Goal: Information Seeking & Learning: Learn about a topic

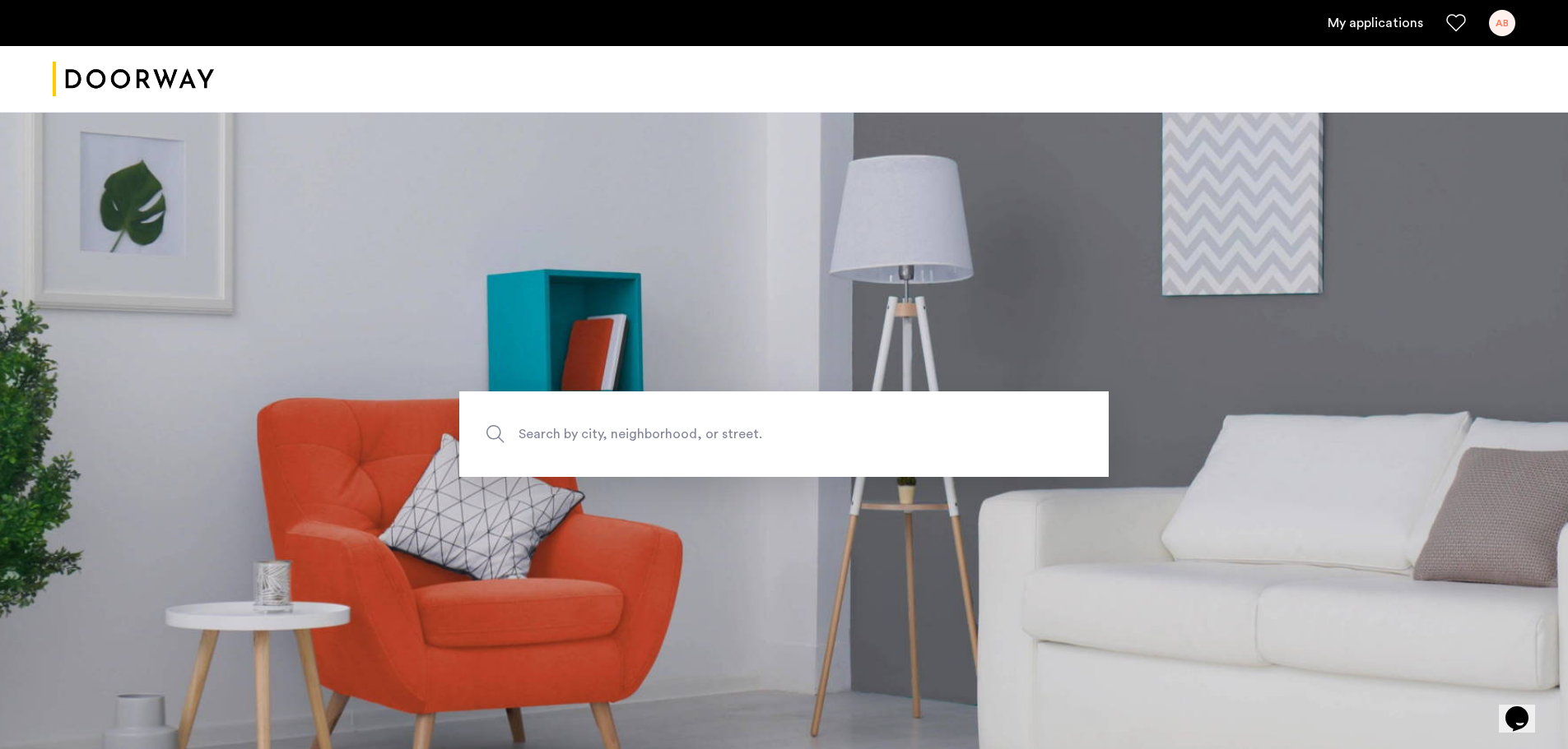
click at [1395, 27] on link "My applications" at bounding box center [1375, 23] width 95 height 19
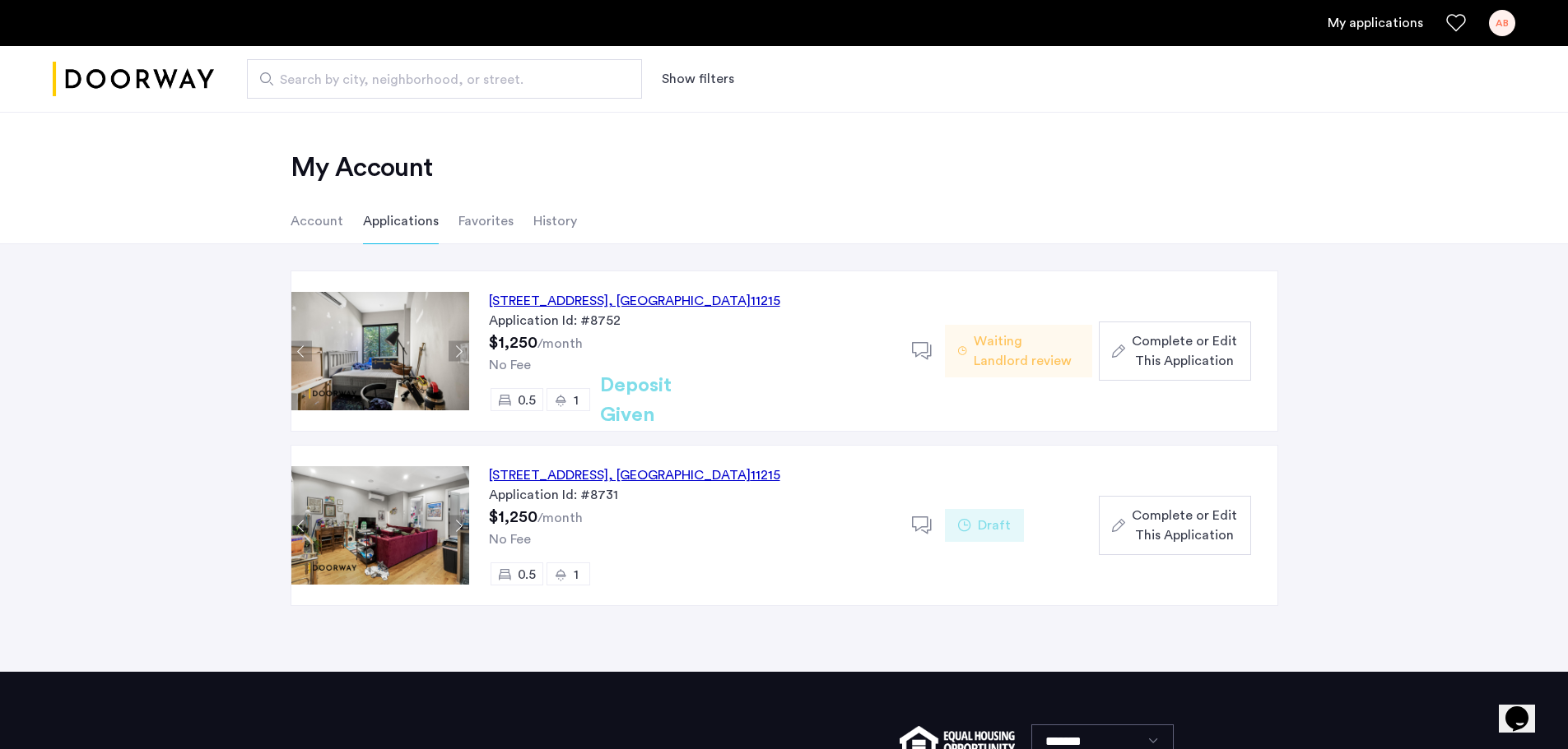
click at [696, 290] on div "557 Union Street, Unit 1FL, Brooklyn , NY 11215 Application Id: #8752 $1,250 /m…" at bounding box center [690, 350] width 443 height 159
click at [429, 370] on img at bounding box center [380, 351] width 178 height 119
click at [381, 375] on img at bounding box center [380, 351] width 178 height 119
click at [580, 304] on div "557 Union Street, Unit 1FL, Brooklyn , NY 11215" at bounding box center [634, 301] width 291 height 19
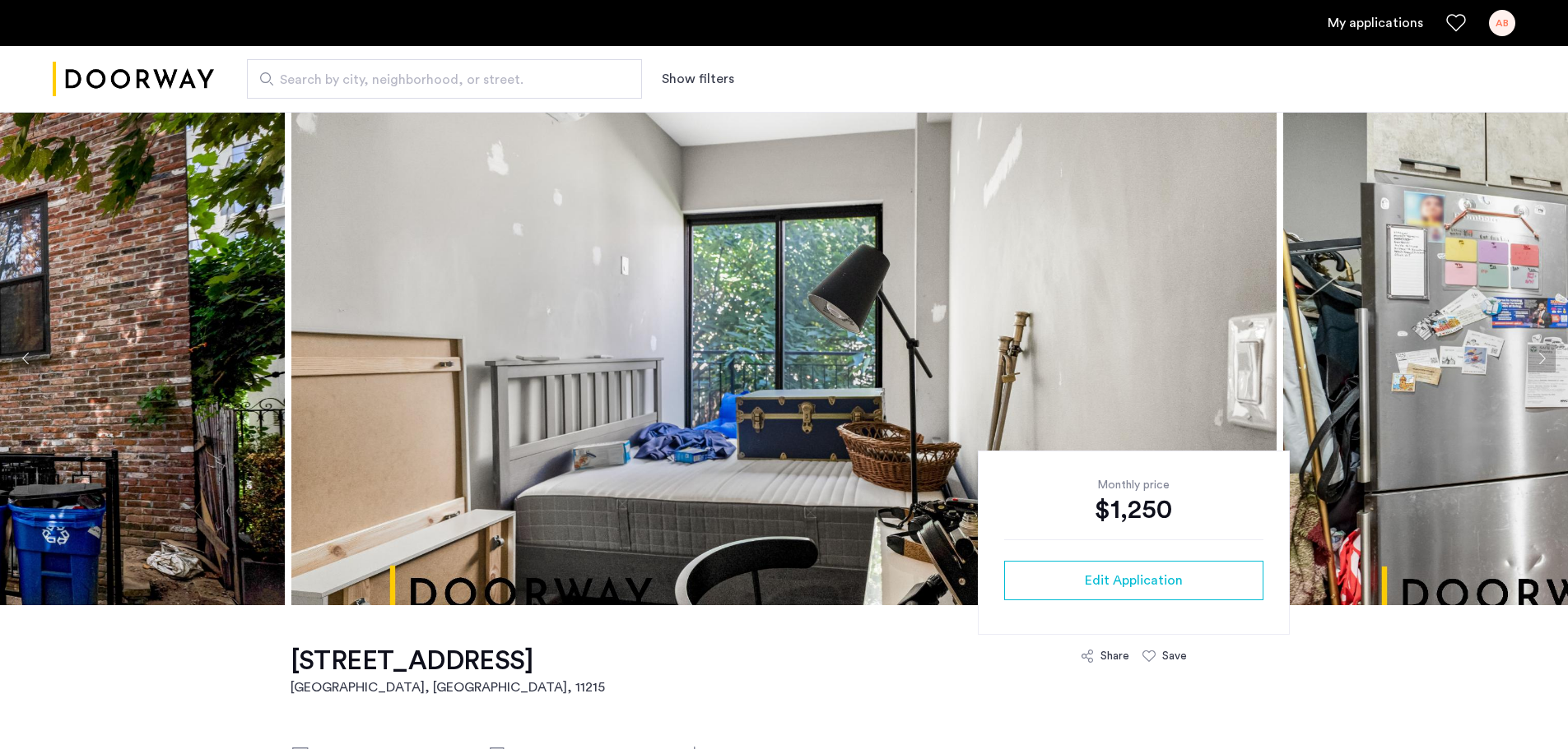
click at [696, 373] on img at bounding box center [784, 358] width 985 height 494
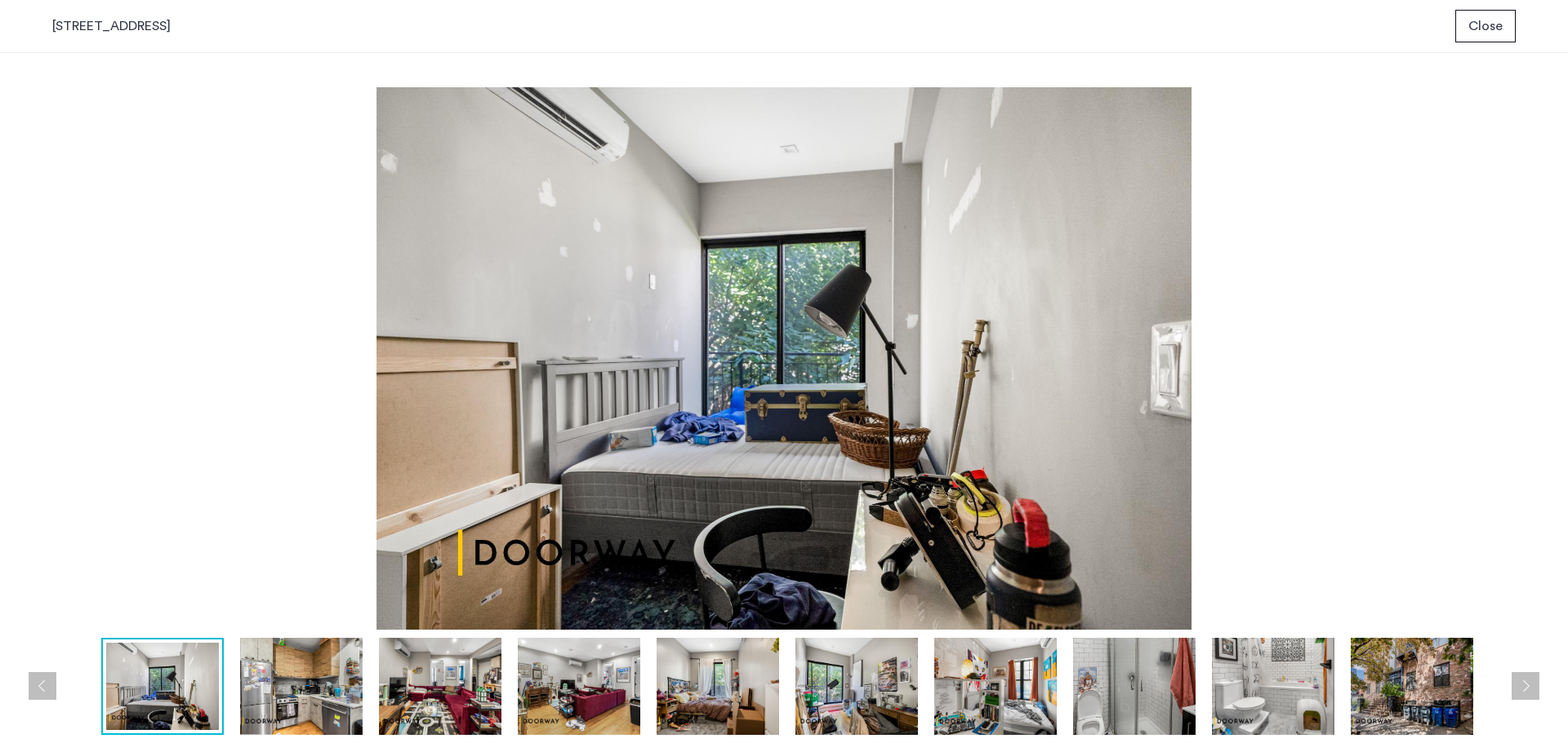
click at [297, 695] on img at bounding box center [301, 686] width 122 height 97
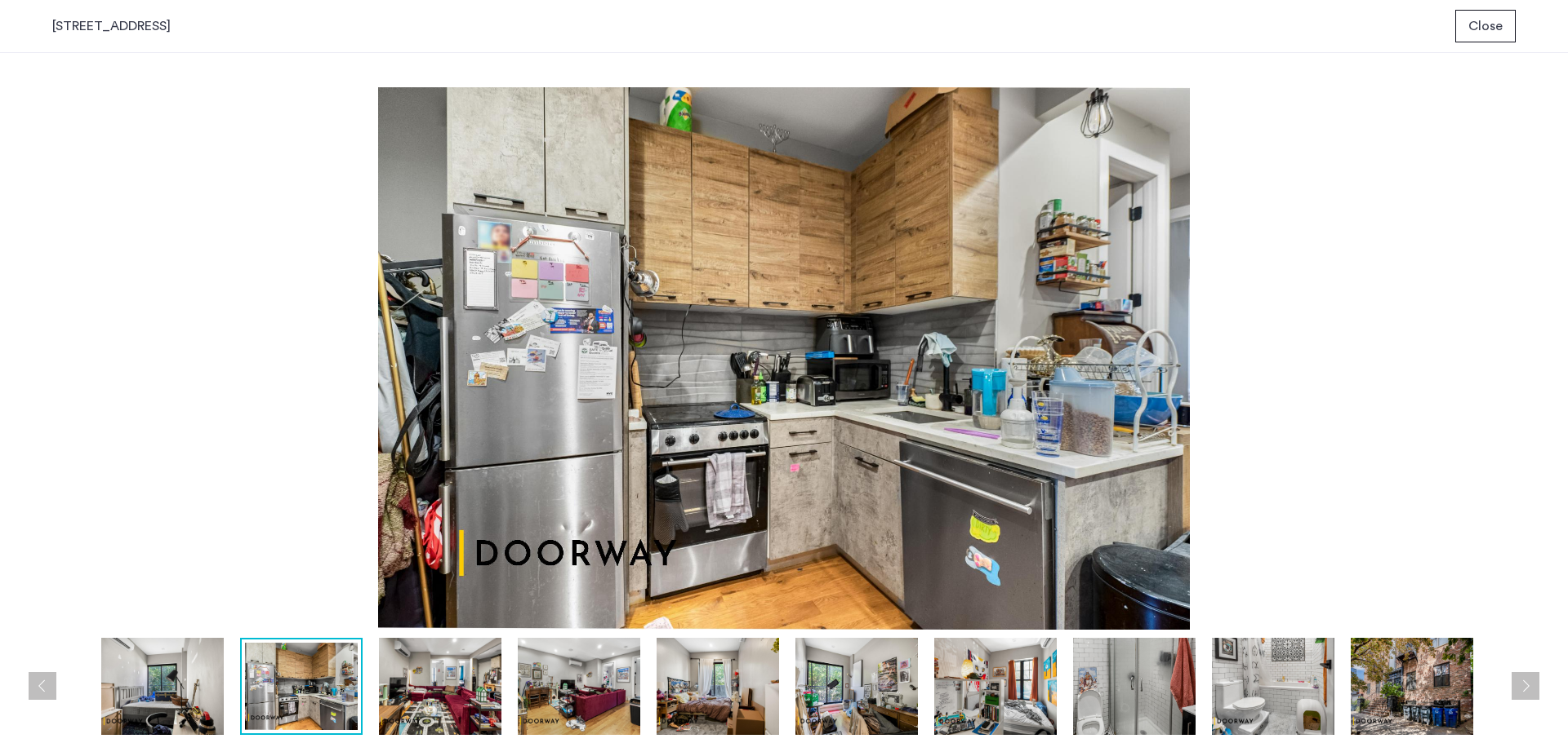
click at [404, 680] on img at bounding box center [440, 686] width 122 height 97
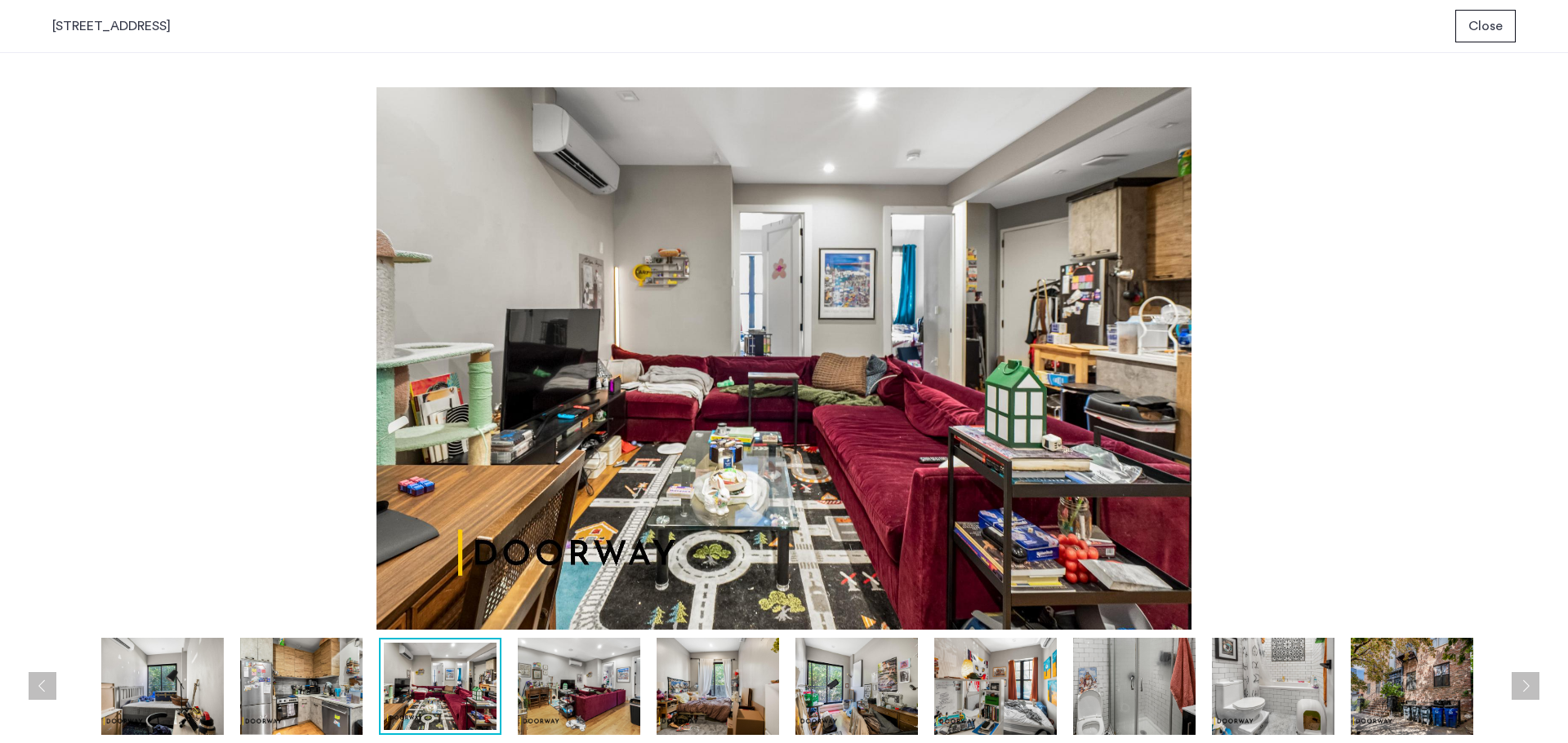
click at [611, 696] on img at bounding box center [579, 686] width 122 height 97
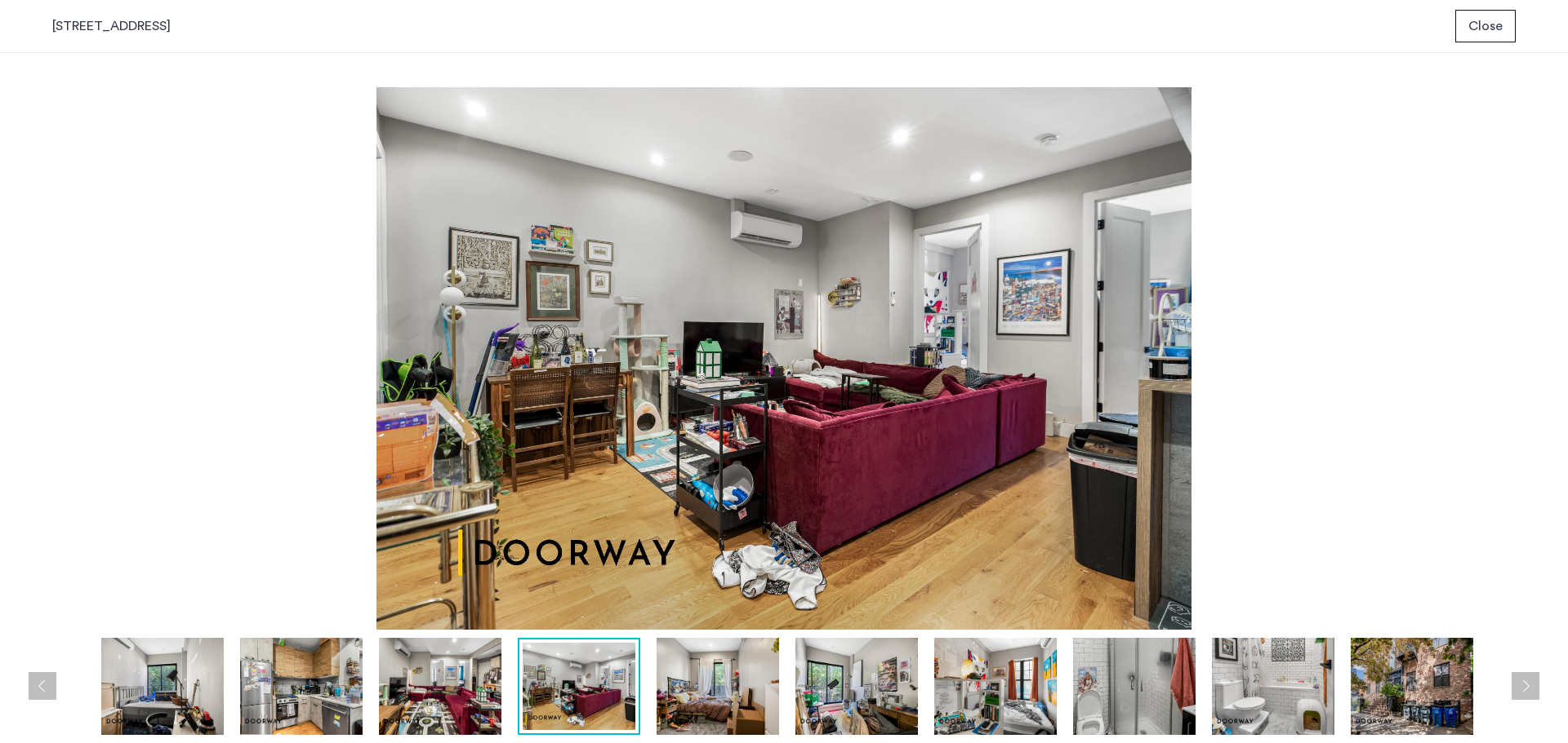
click at [730, 699] on img at bounding box center [717, 686] width 122 height 97
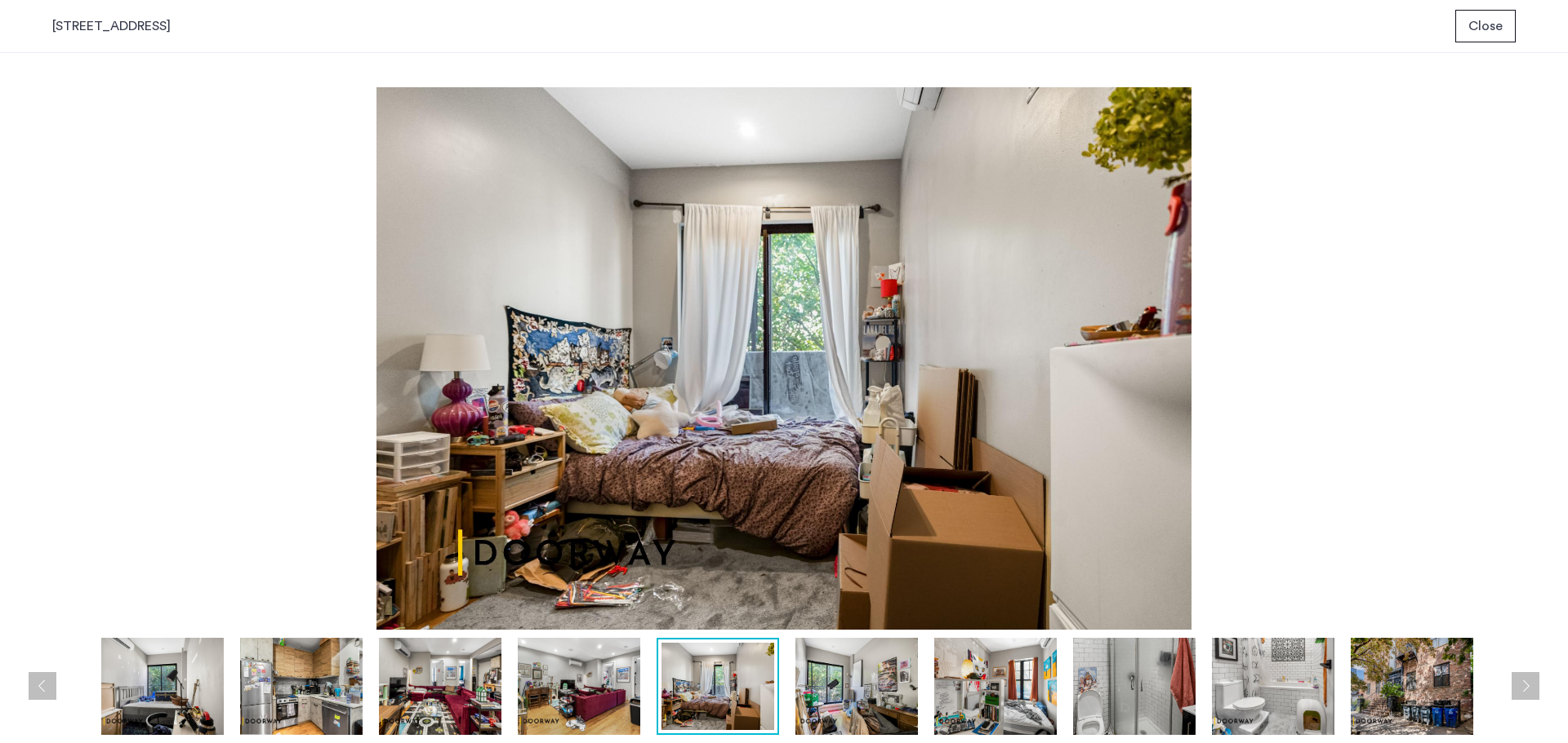
click at [863, 701] on img at bounding box center [856, 686] width 122 height 97
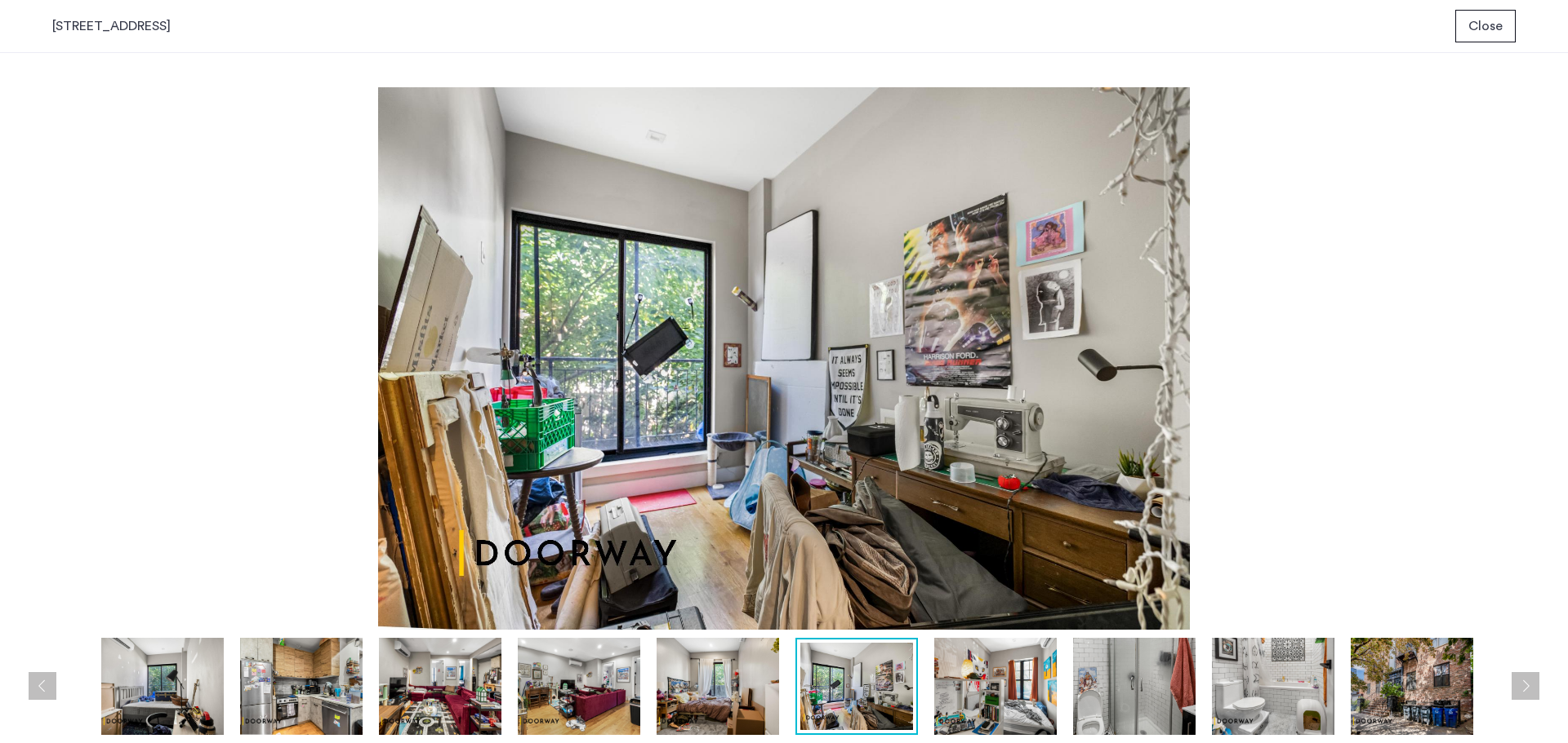
click at [993, 691] on img at bounding box center [995, 686] width 122 height 97
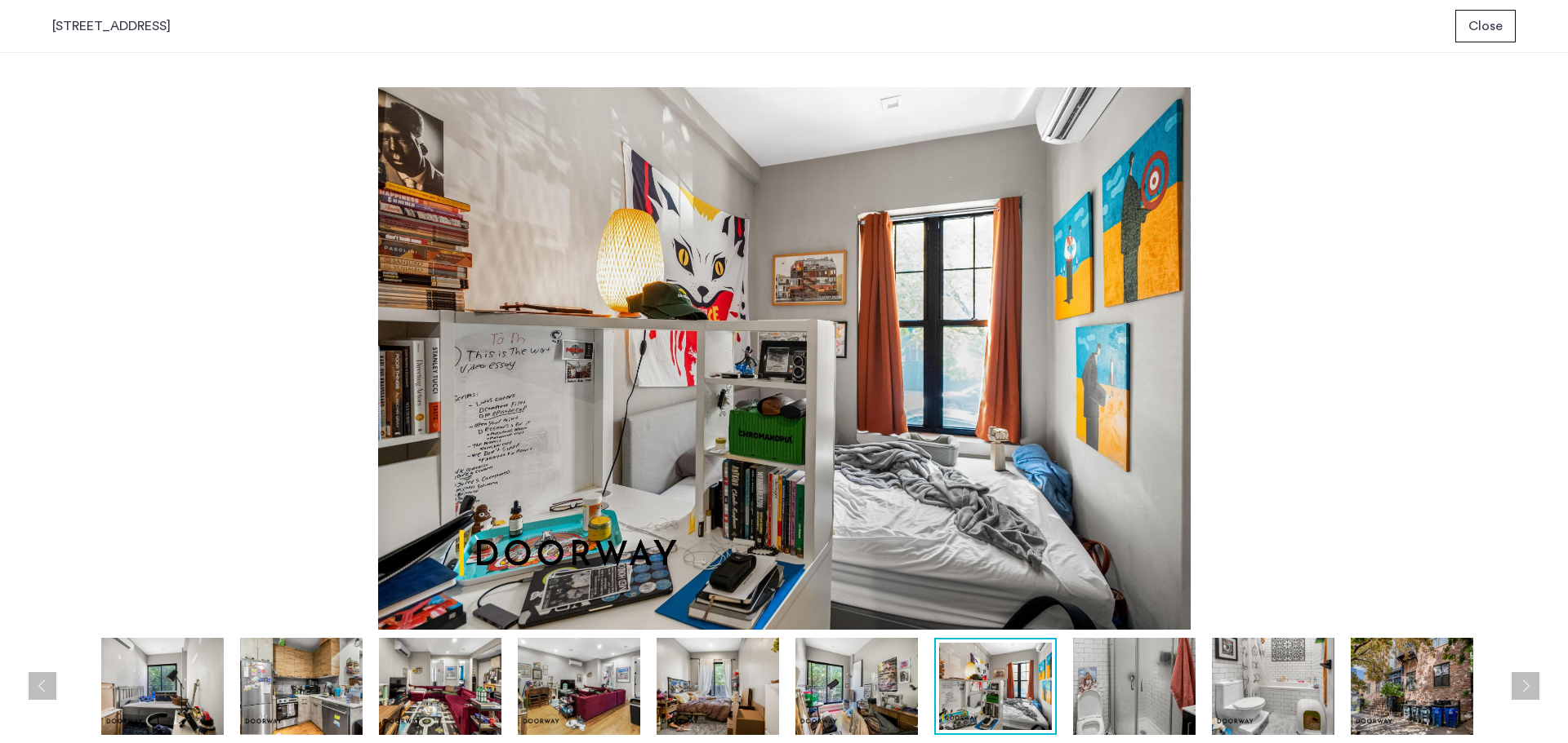
click at [1115, 688] on img at bounding box center [1134, 686] width 122 height 97
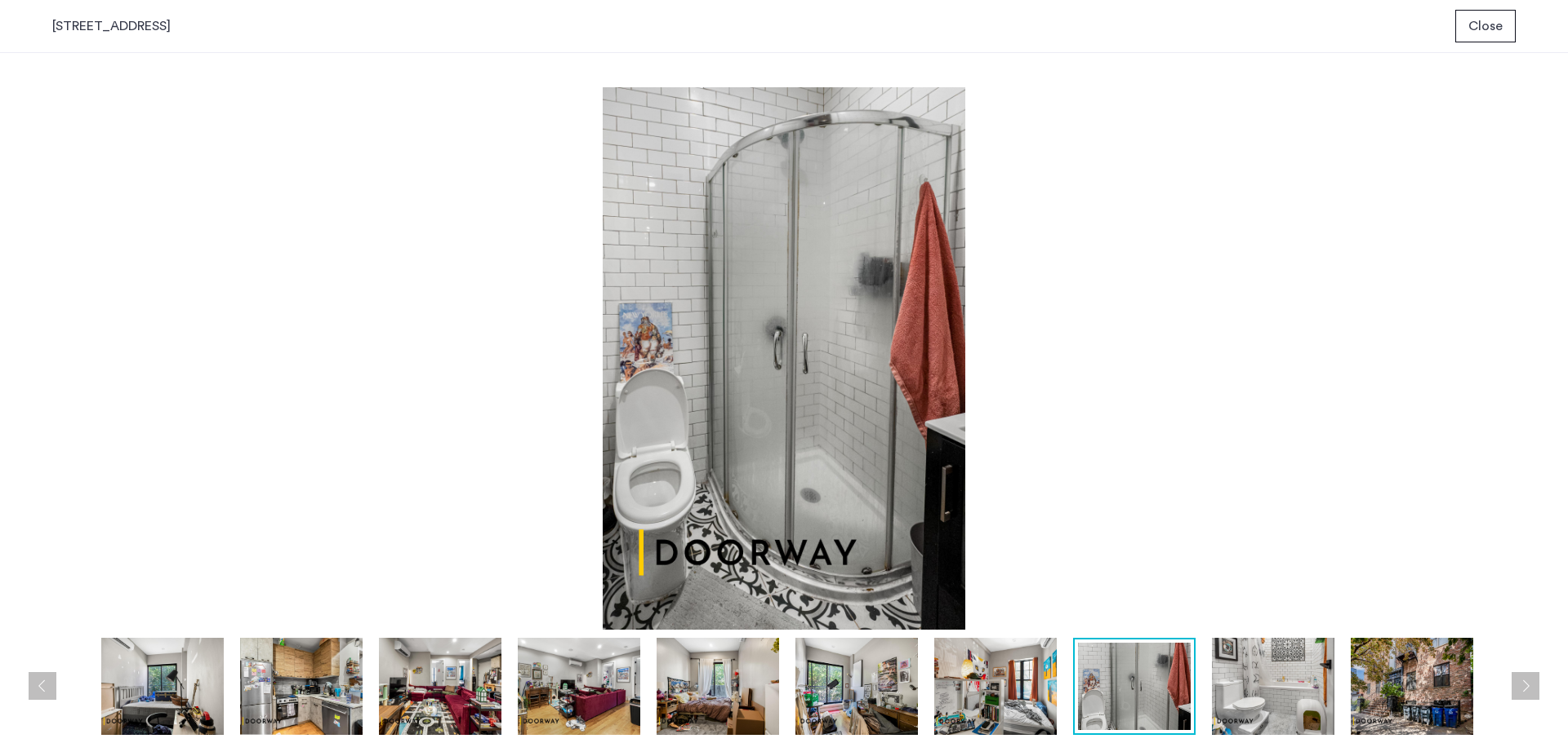
click at [1231, 685] on img at bounding box center [1273, 686] width 122 height 97
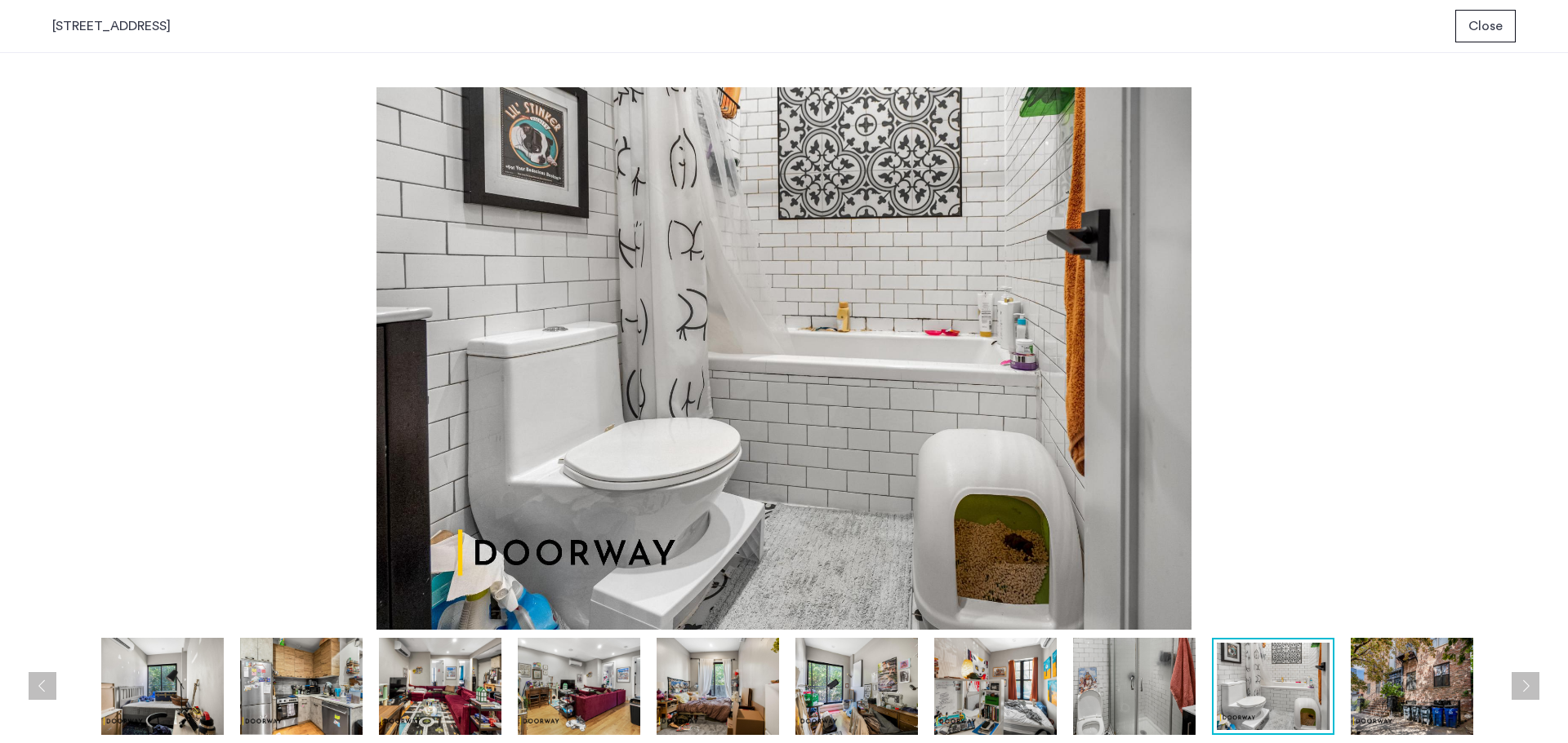
click at [1339, 676] on div at bounding box center [788, 686] width 1472 height 97
click at [1374, 681] on img at bounding box center [1412, 686] width 122 height 97
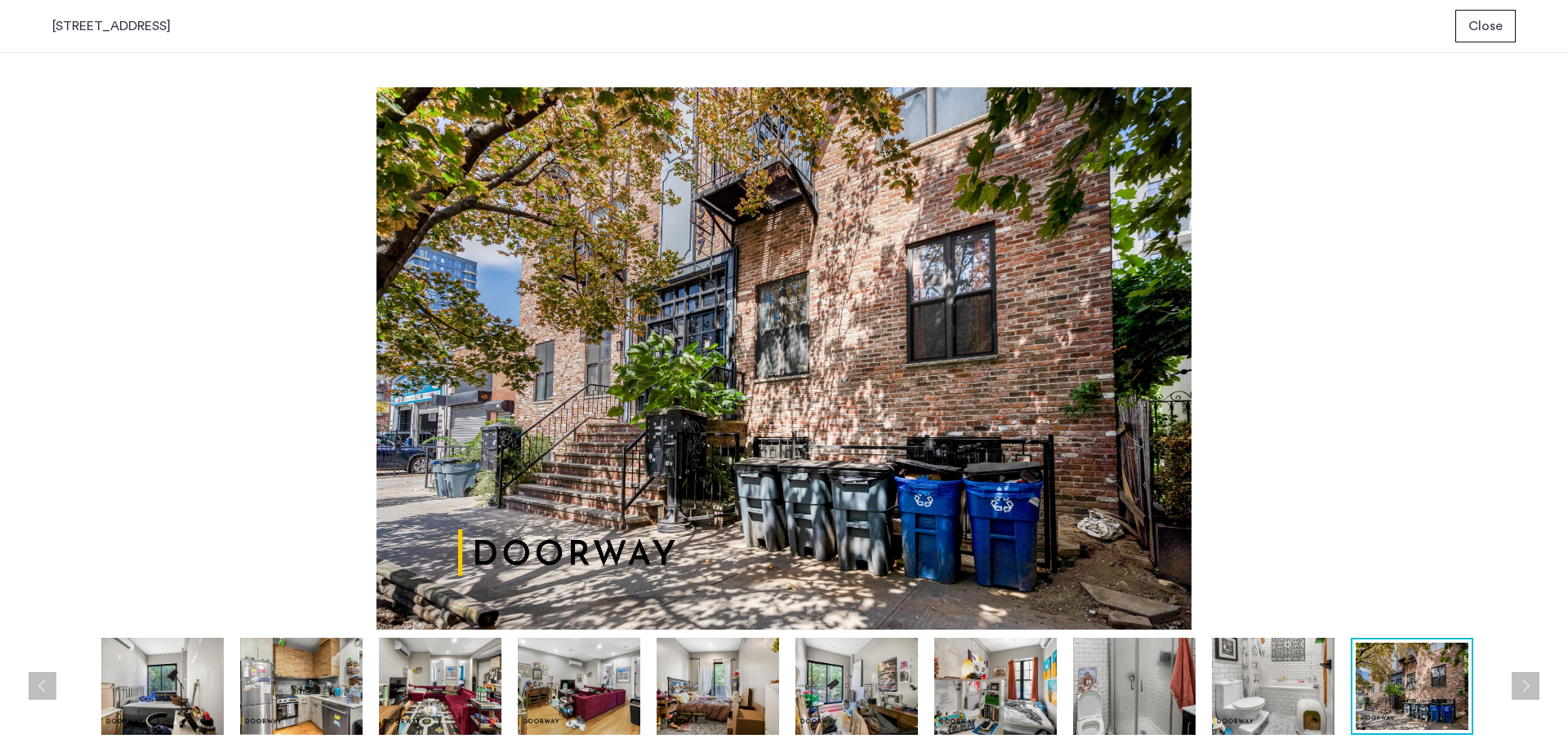
click at [1267, 688] on img at bounding box center [1273, 686] width 122 height 97
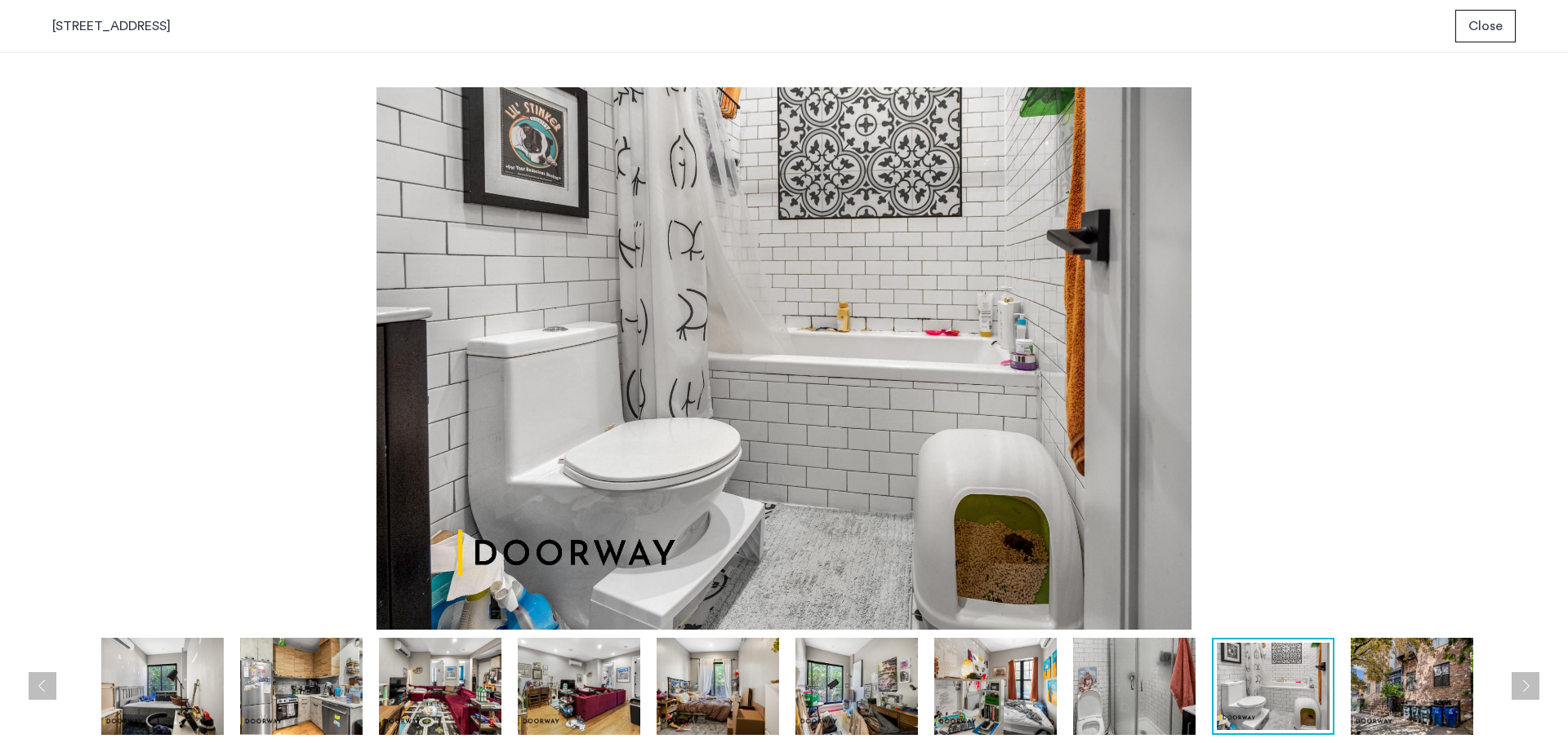
click at [1029, 206] on img at bounding box center [784, 359] width 1463 height 543
click at [1484, 34] on span "Close" at bounding box center [1485, 26] width 34 height 19
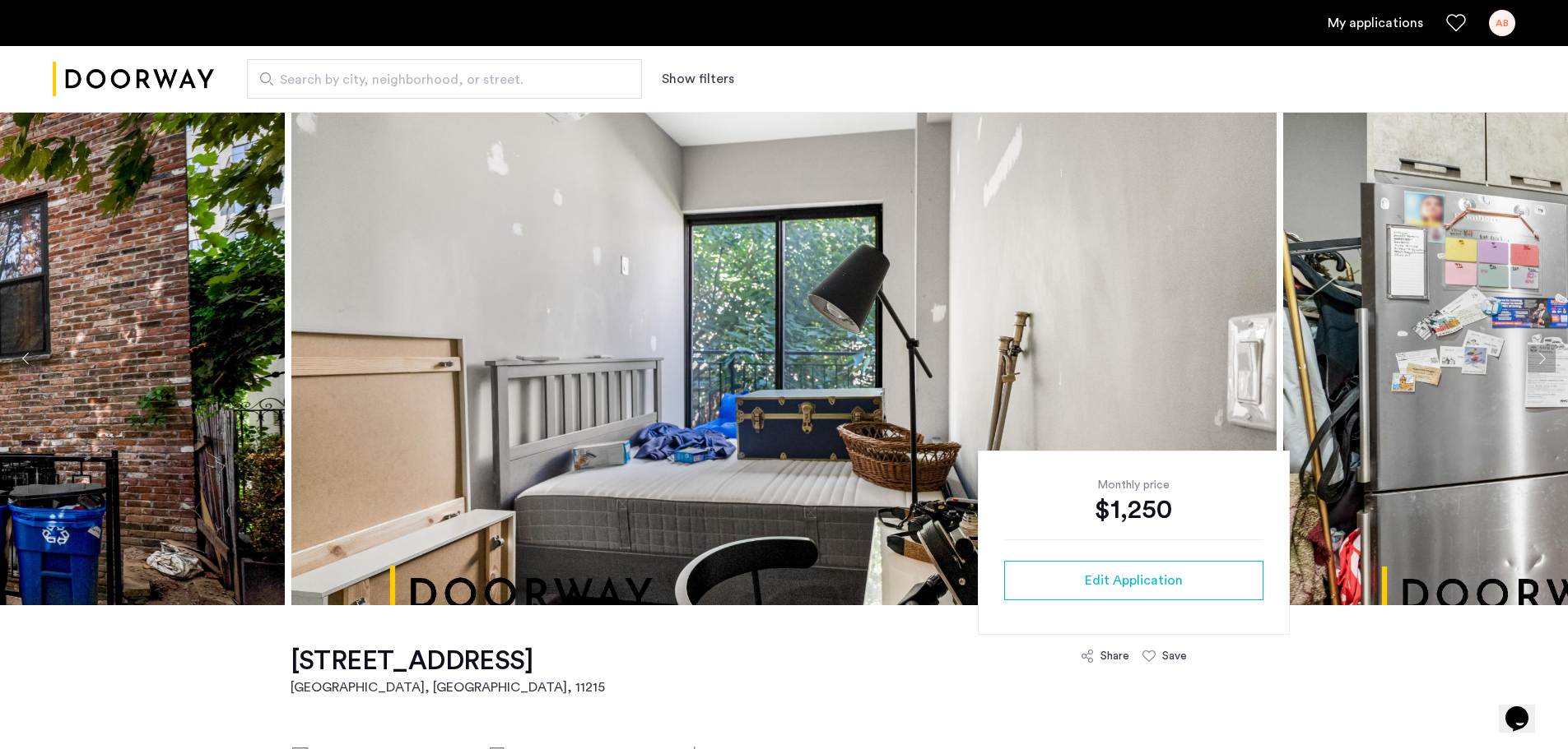
click at [656, 328] on img at bounding box center [784, 358] width 985 height 494
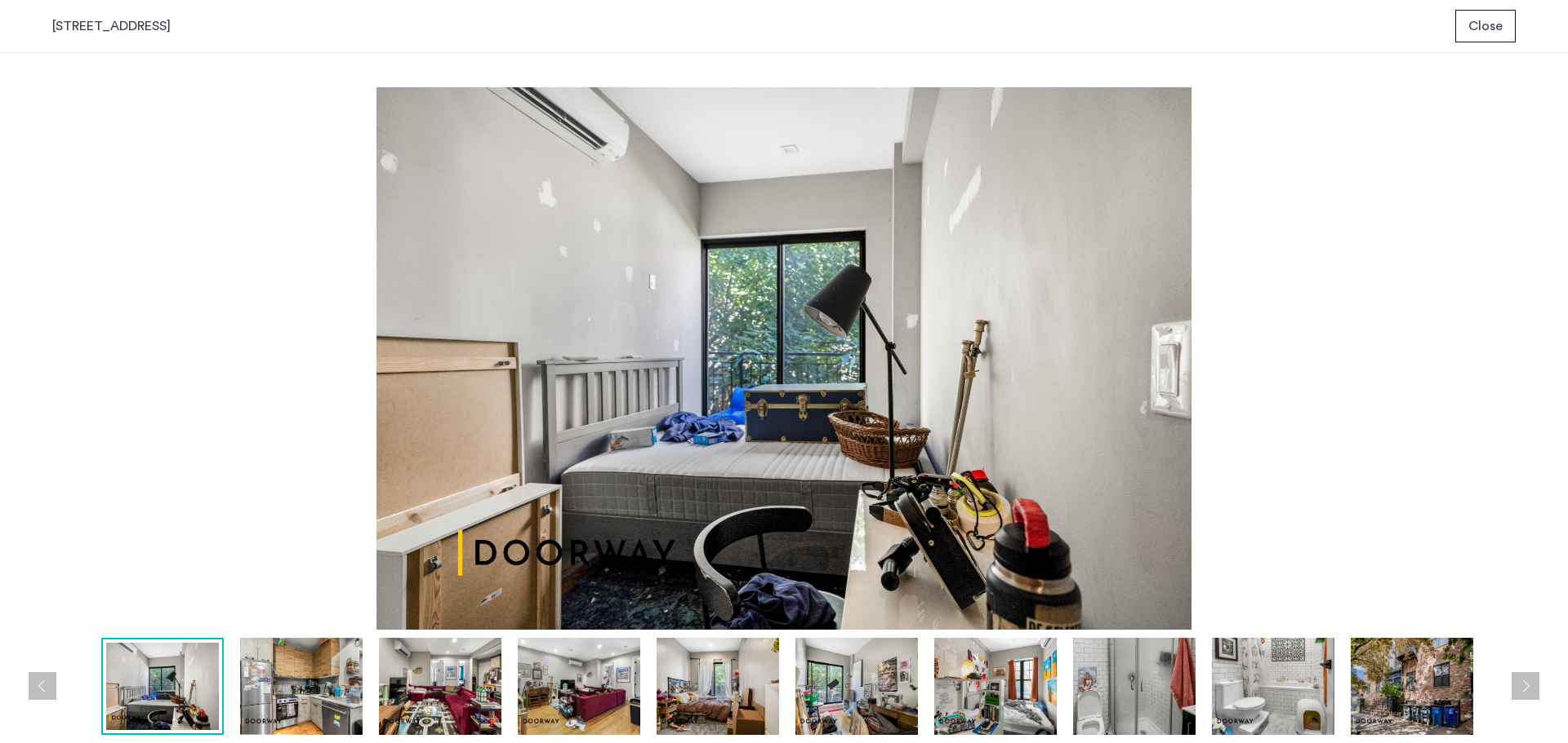
click at [1527, 681] on button "Next apartment" at bounding box center [1525, 686] width 28 height 28
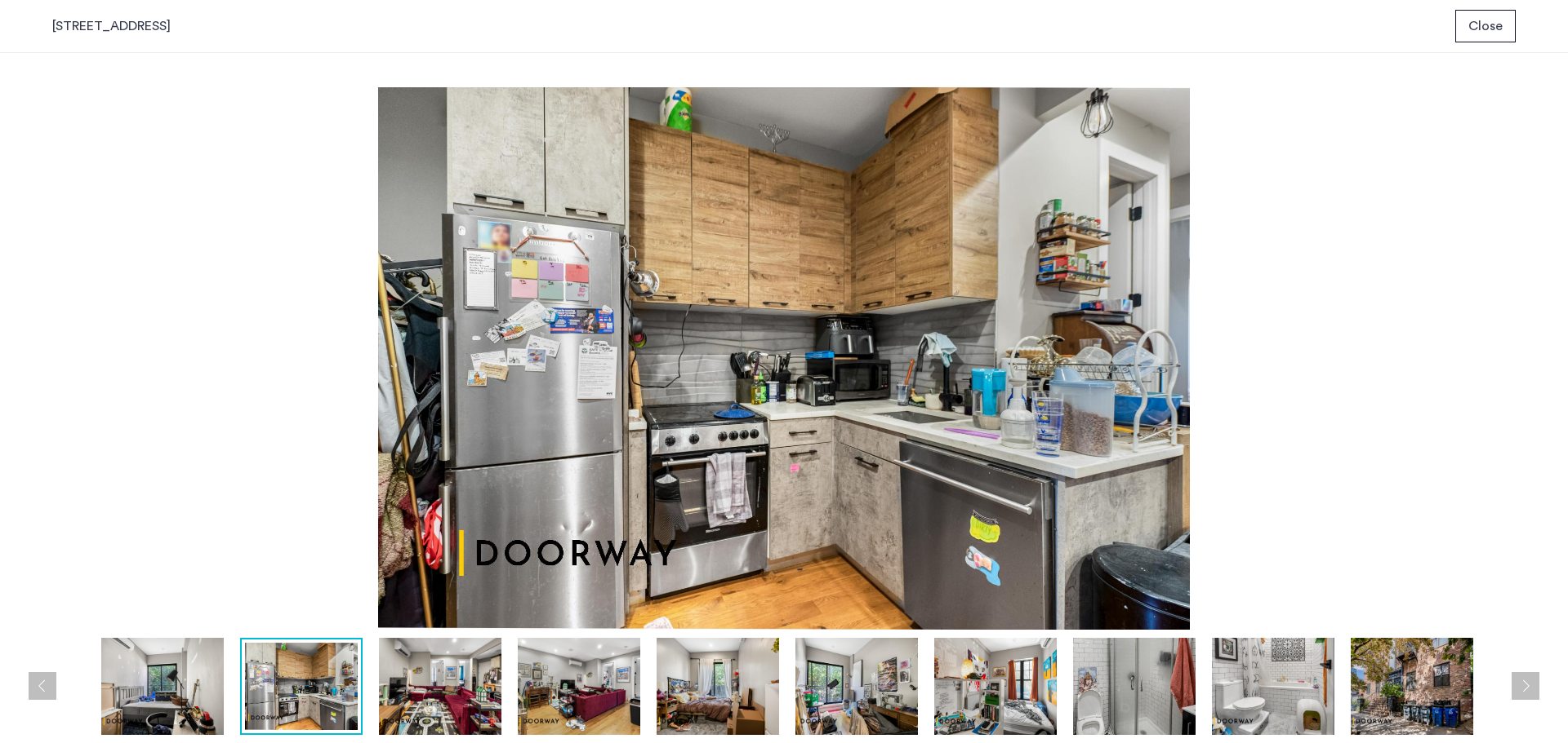
click at [1527, 681] on button "Next apartment" at bounding box center [1525, 686] width 28 height 28
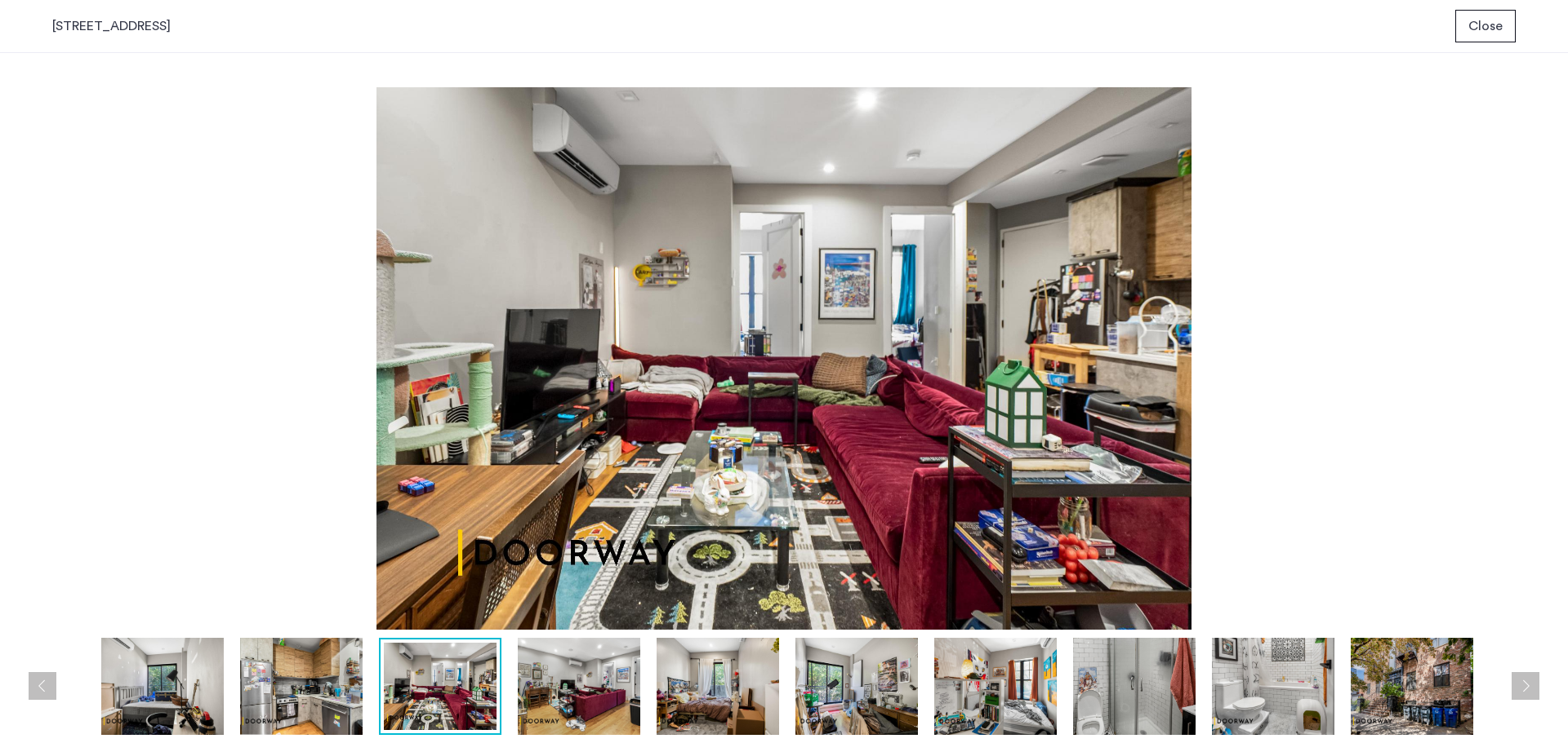
click at [1527, 681] on button "Next apartment" at bounding box center [1525, 686] width 28 height 28
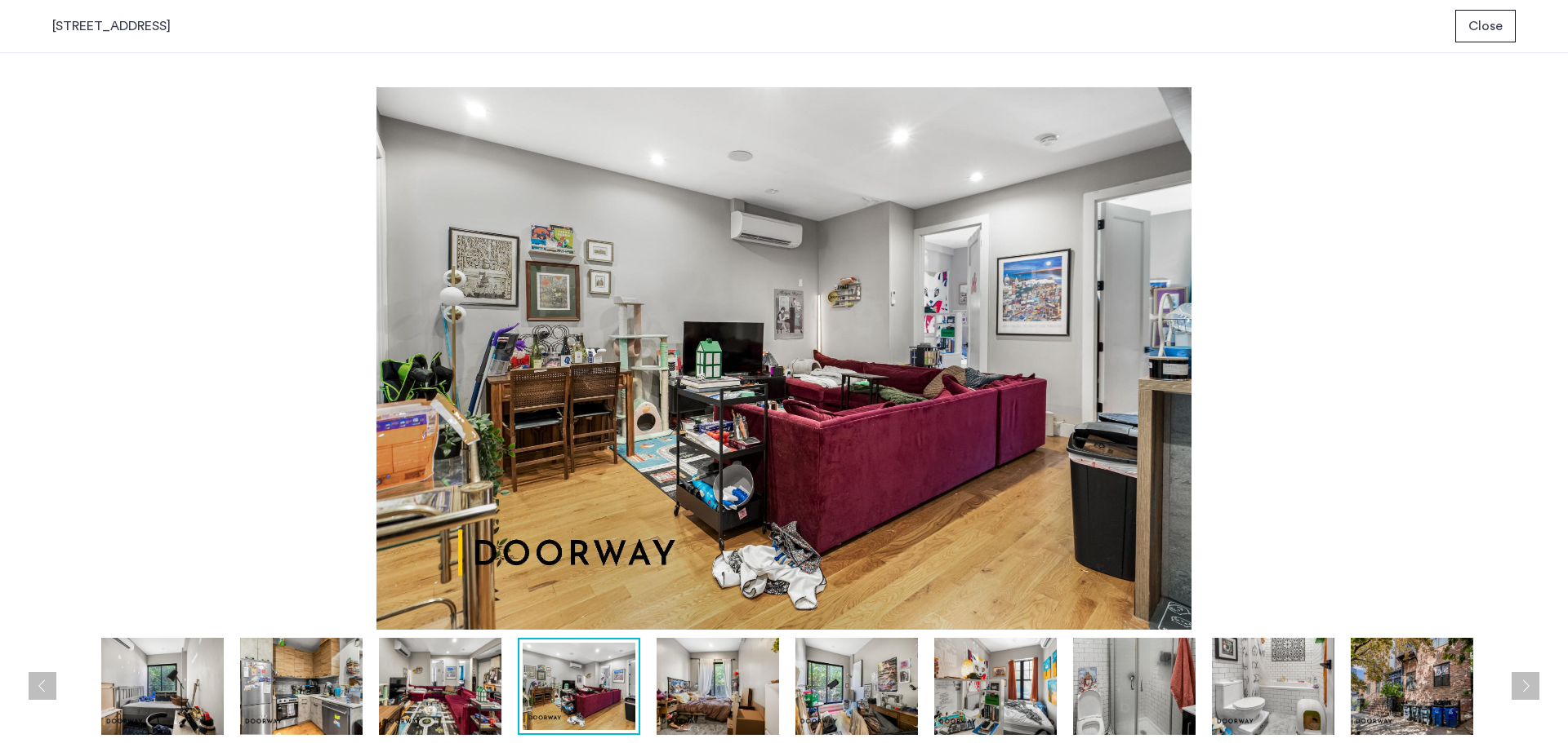
click at [1527, 681] on button "Next apartment" at bounding box center [1525, 686] width 28 height 28
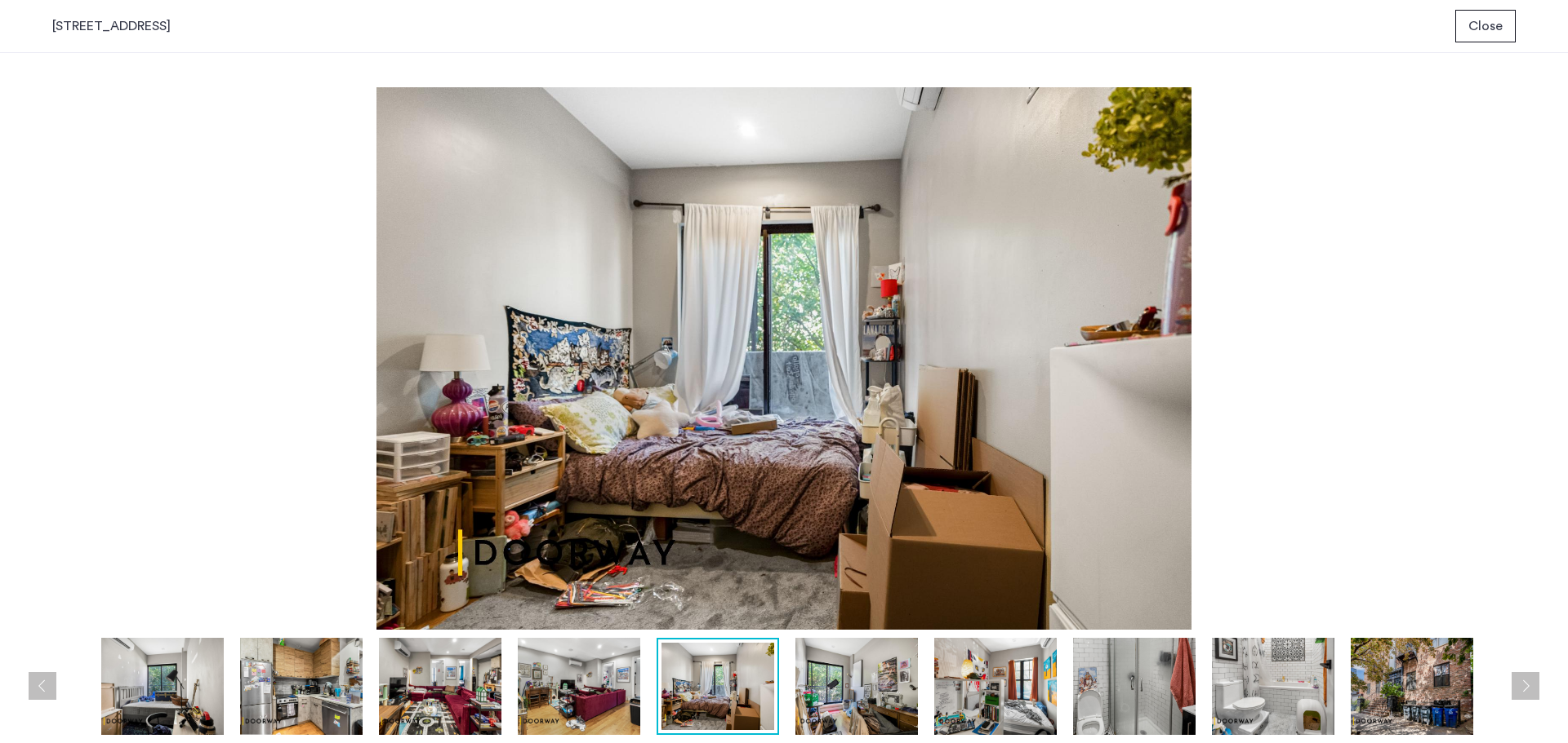
click at [1527, 681] on button "Next apartment" at bounding box center [1525, 686] width 28 height 28
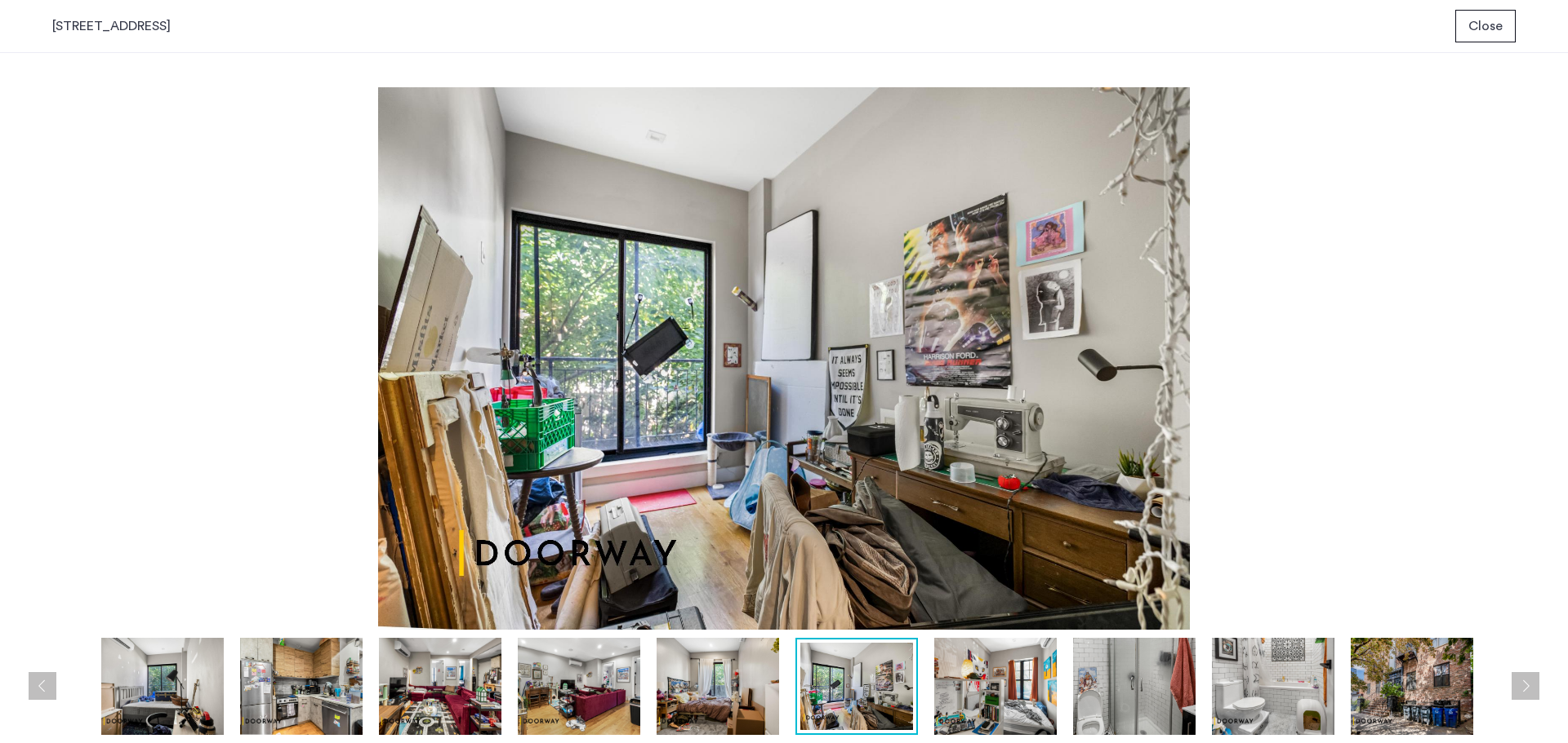
click at [1527, 681] on button "Next apartment" at bounding box center [1525, 686] width 28 height 28
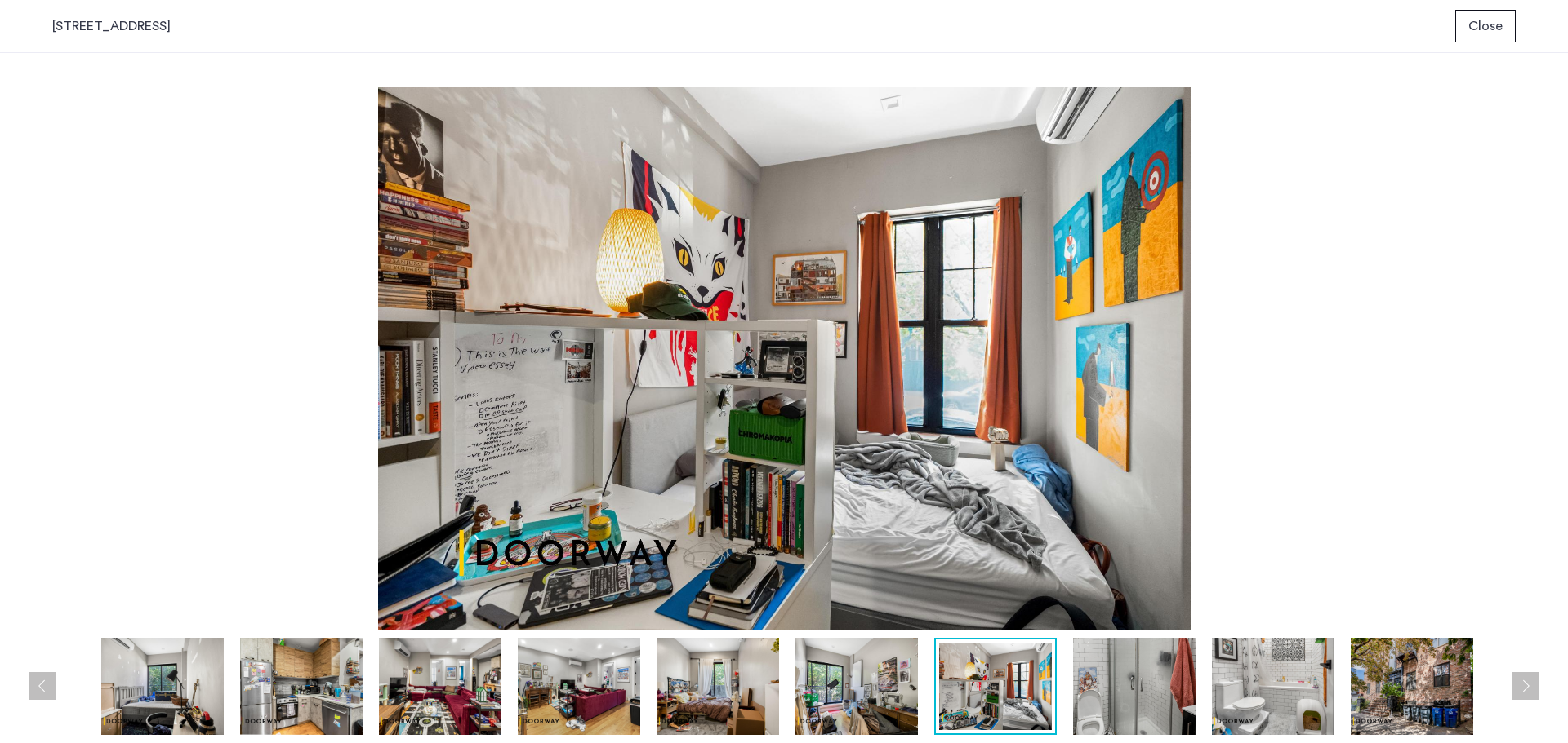
click at [1527, 681] on button "Next apartment" at bounding box center [1525, 686] width 28 height 28
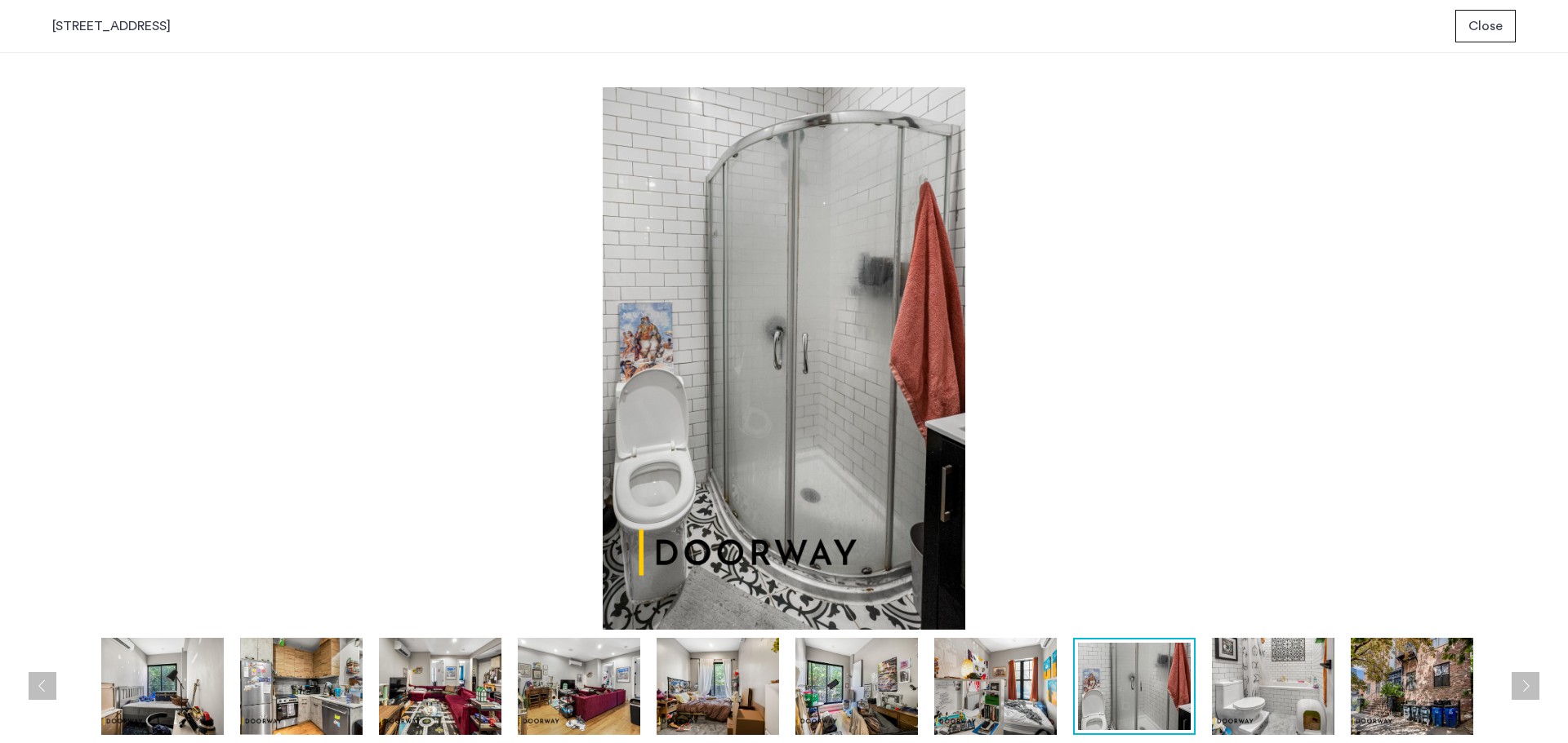
click at [1527, 681] on button "Next apartment" at bounding box center [1525, 686] width 28 height 28
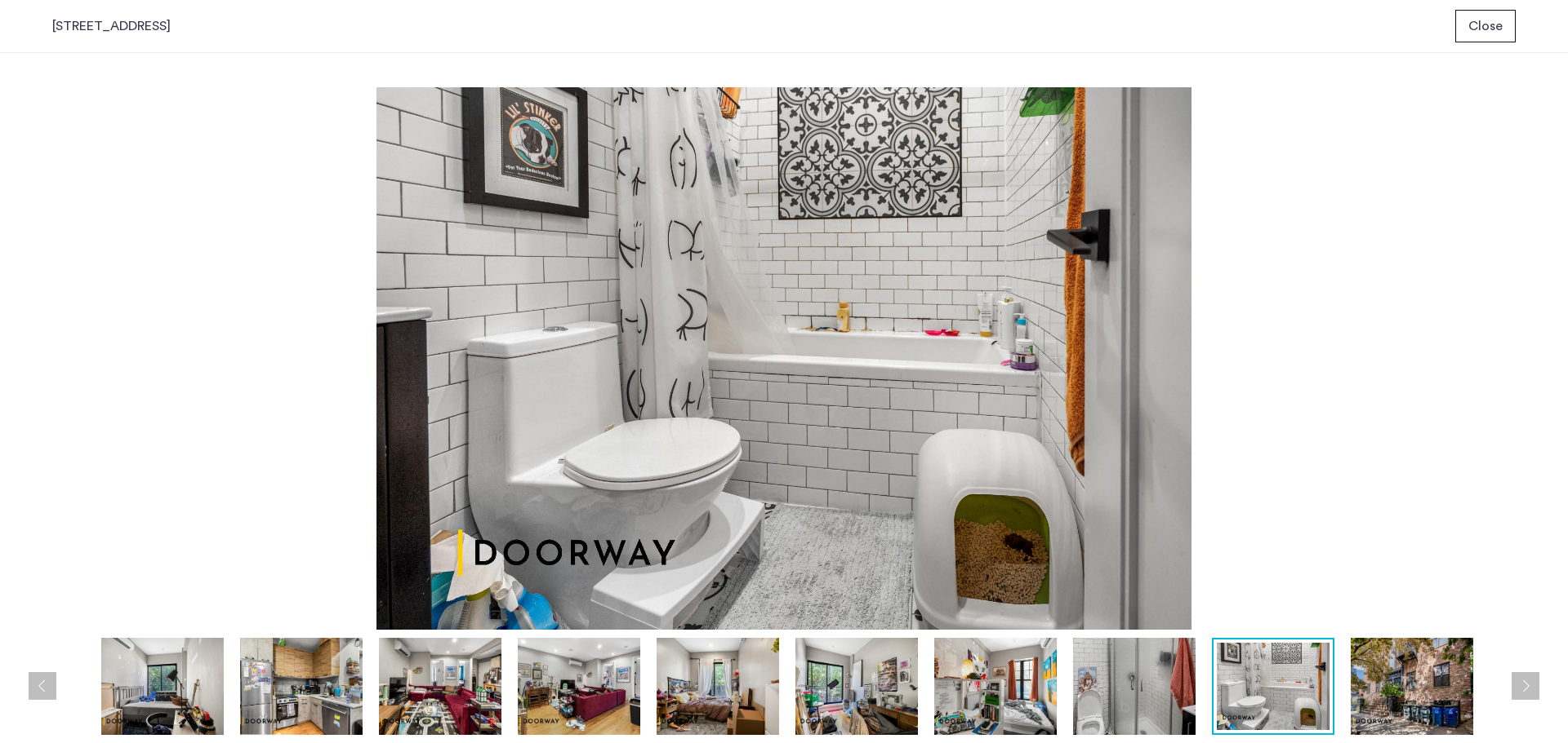
click at [1527, 681] on button "Next apartment" at bounding box center [1525, 686] width 28 height 28
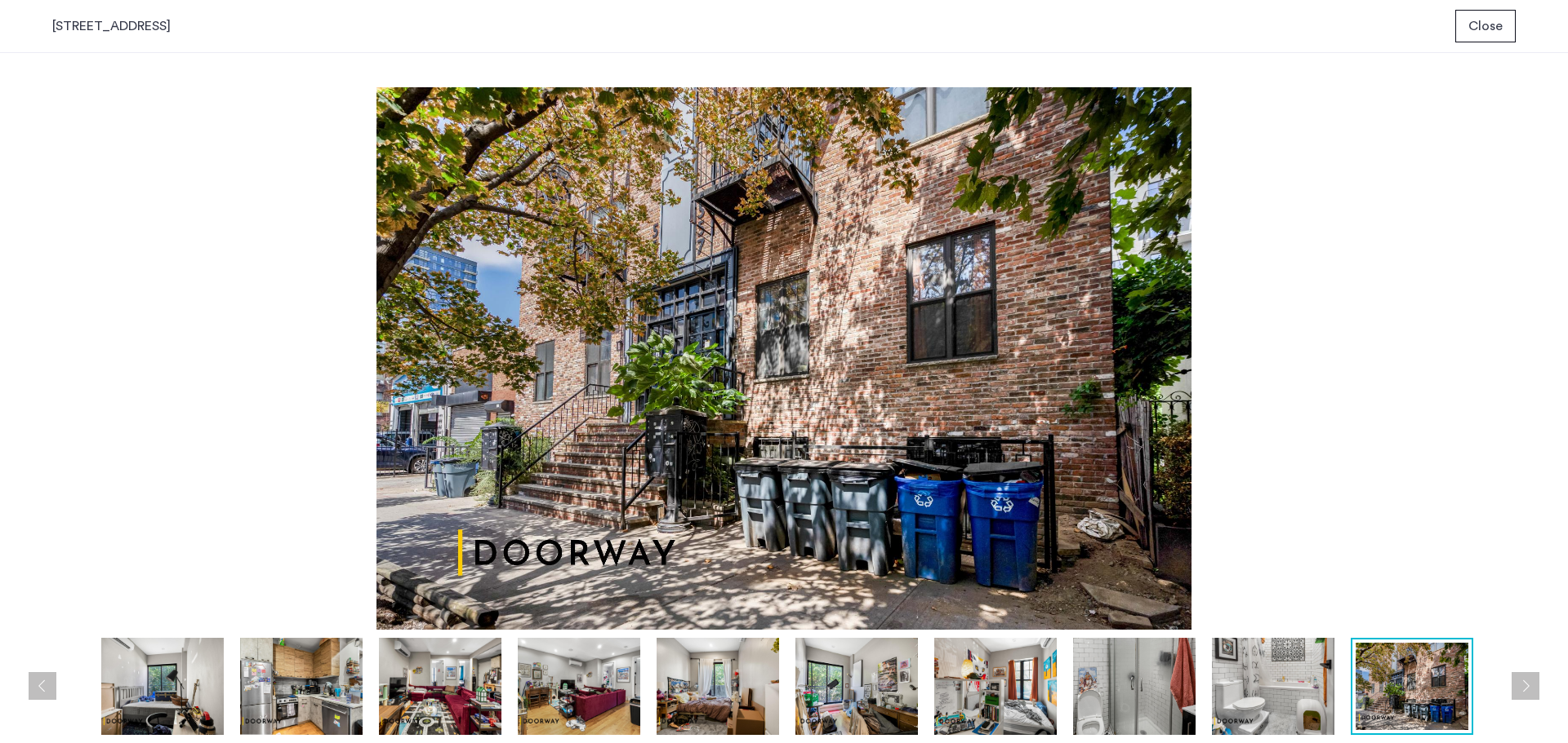
click at [1526, 687] on button "Next apartment" at bounding box center [1525, 686] width 28 height 28
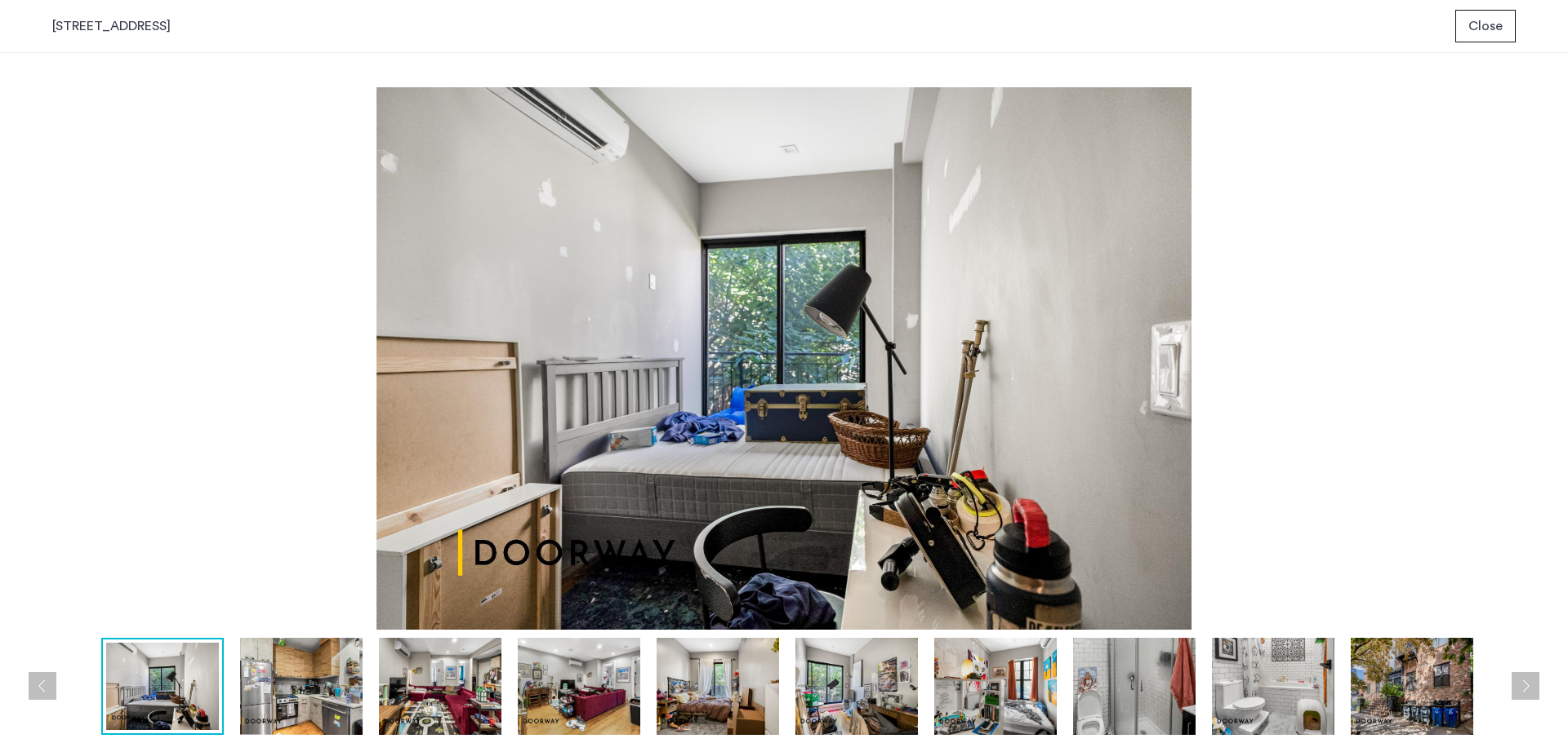
click at [41, 691] on button "Previous apartment" at bounding box center [43, 686] width 28 height 28
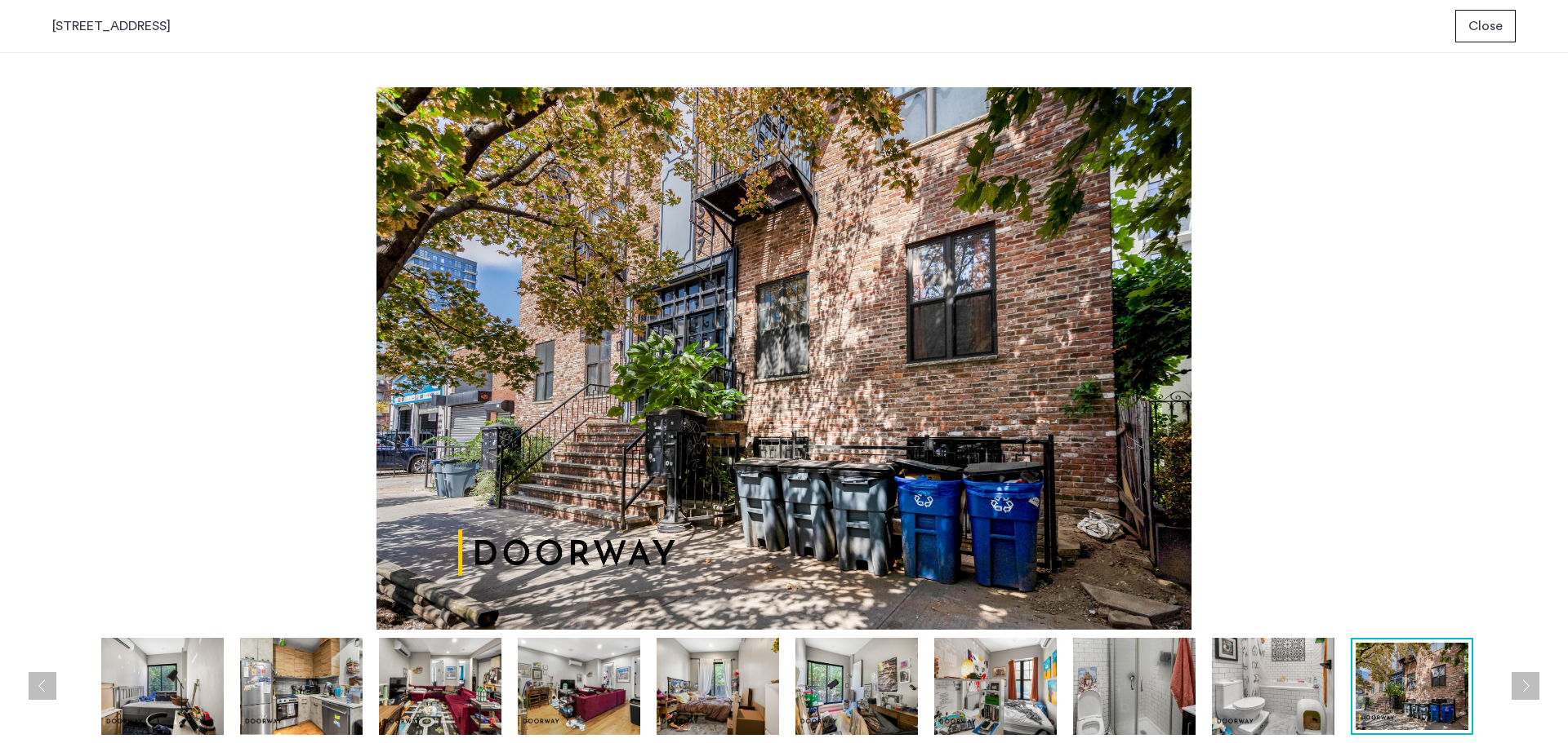
click at [1504, 33] on button "Close" at bounding box center [1485, 25] width 60 height 32
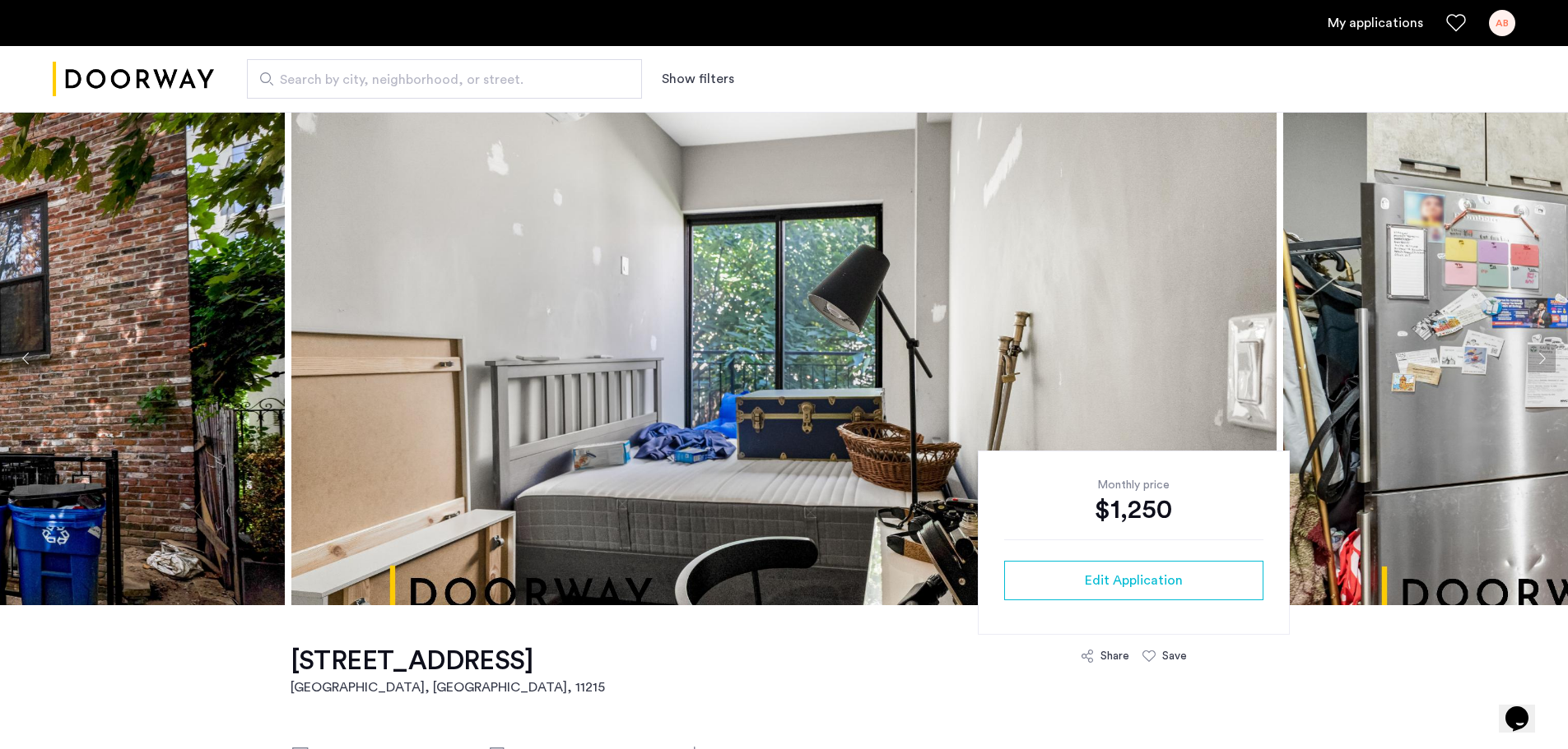
click at [150, 76] on img "Cazamio logo" at bounding box center [133, 79] width 161 height 62
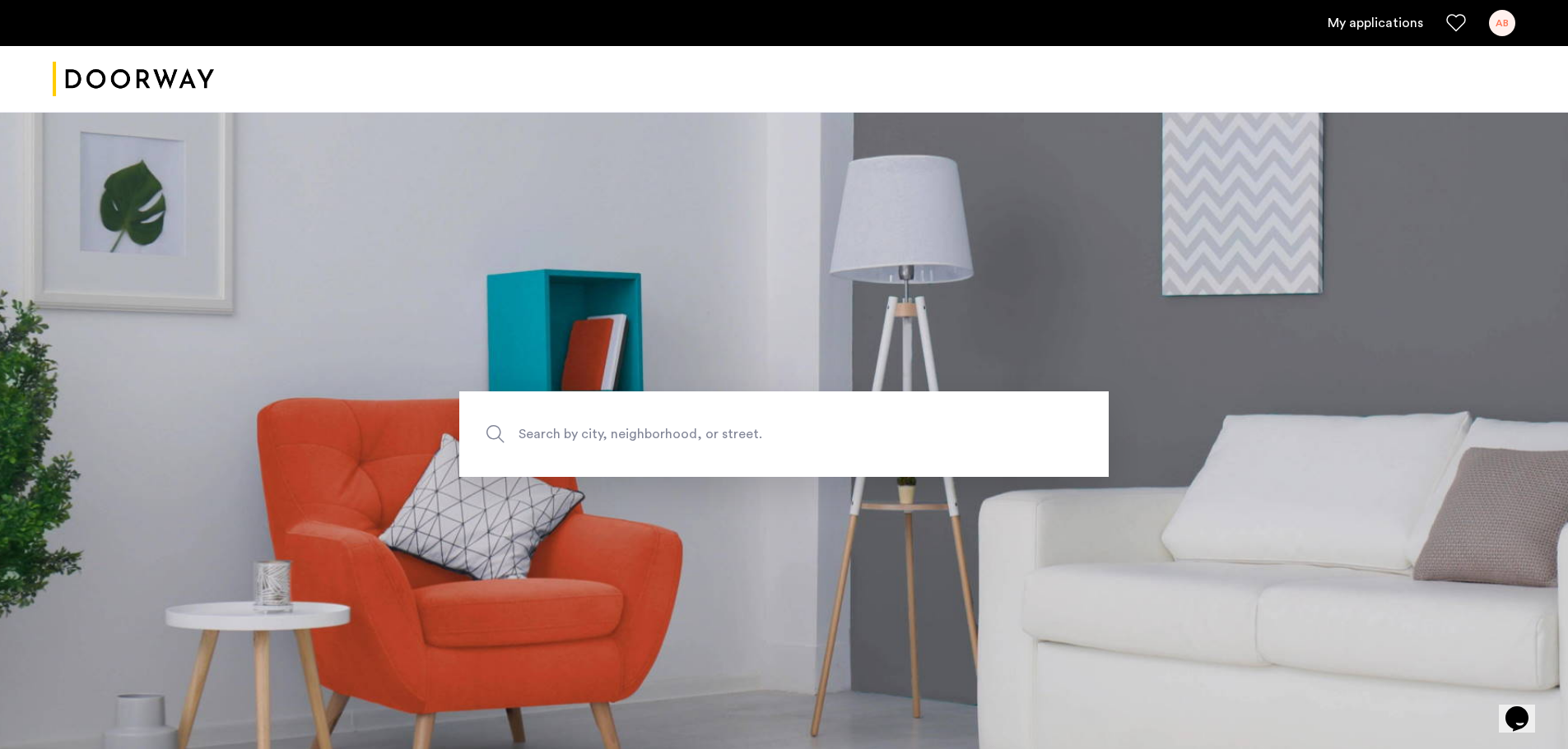
click at [741, 424] on span "Search by city, neighborhood, or street." at bounding box center [746, 433] width 454 height 22
click at [741, 424] on input "Search by city, neighborhood, or street." at bounding box center [784, 434] width 649 height 85
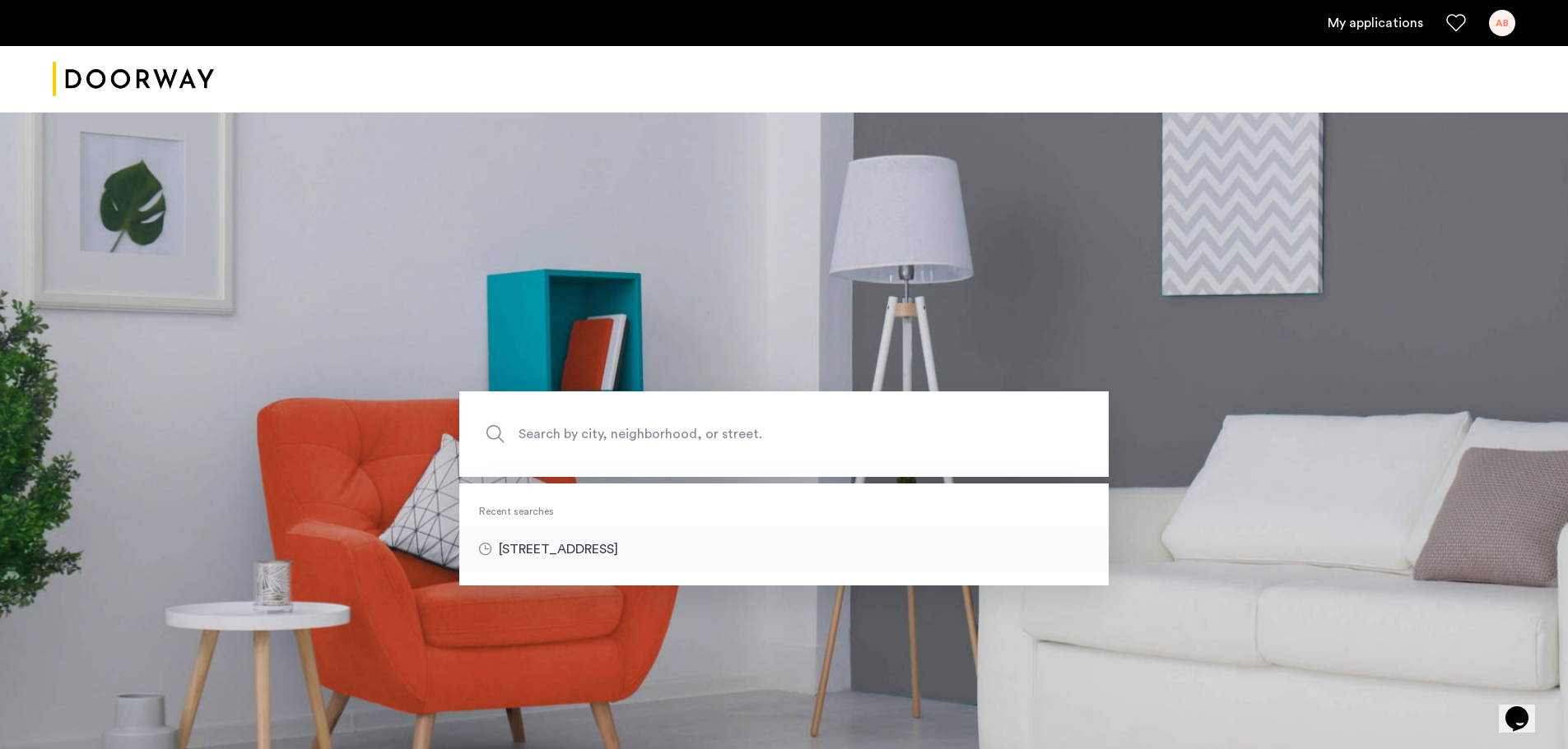
type input "**********"
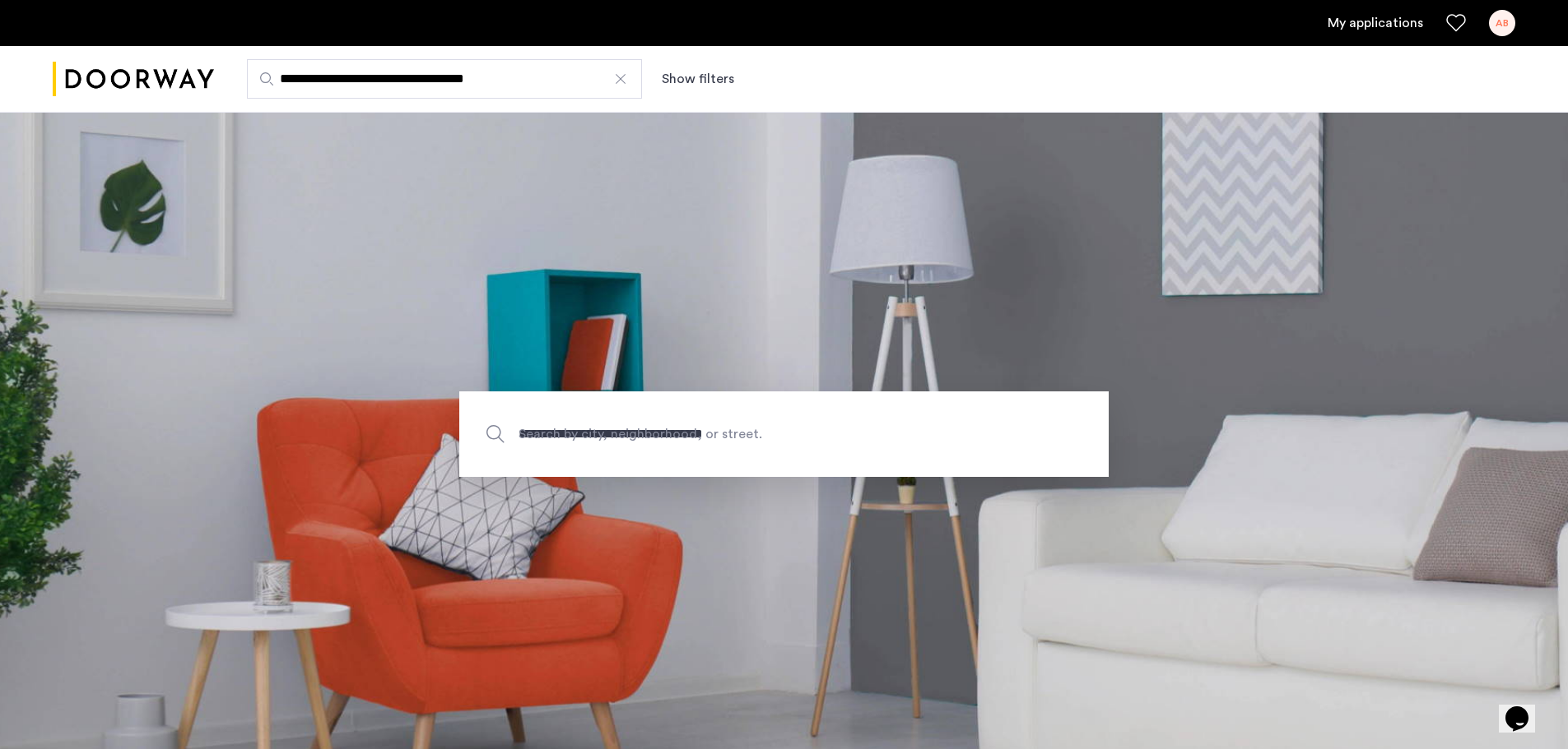
click at [562, 81] on input "**********" at bounding box center [444, 78] width 395 height 40
drag, startPoint x: 551, startPoint y: 81, endPoint x: 270, endPoint y: 83, distance: 281.0
click at [270, 83] on label "**********" at bounding box center [444, 78] width 395 height 40
click at [627, 430] on span "Search by city, neighborhood, or street." at bounding box center [746, 433] width 454 height 22
click at [627, 430] on input "**********" at bounding box center [784, 434] width 649 height 85
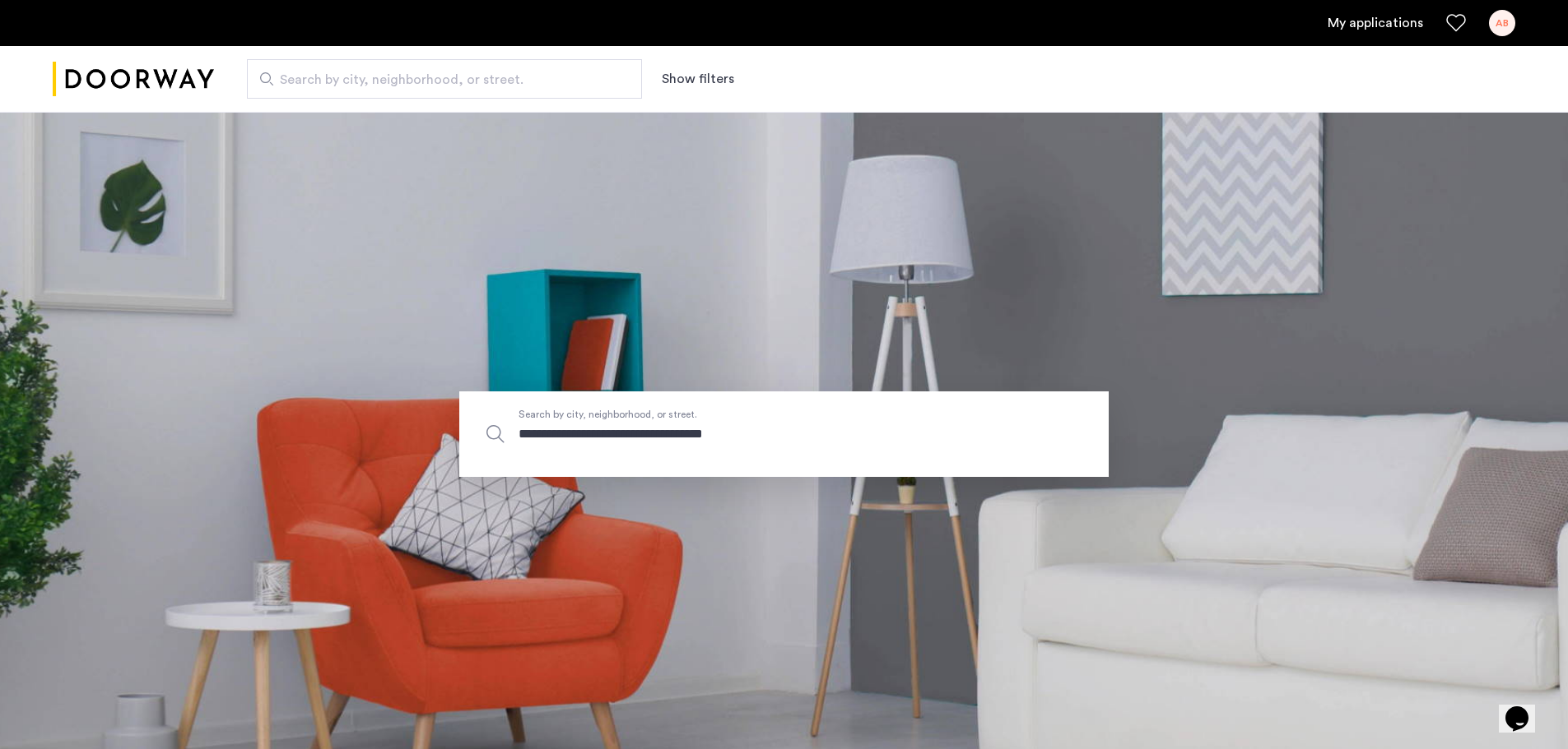
type input "**********"
click at [773, 434] on input "**********" at bounding box center [784, 434] width 649 height 85
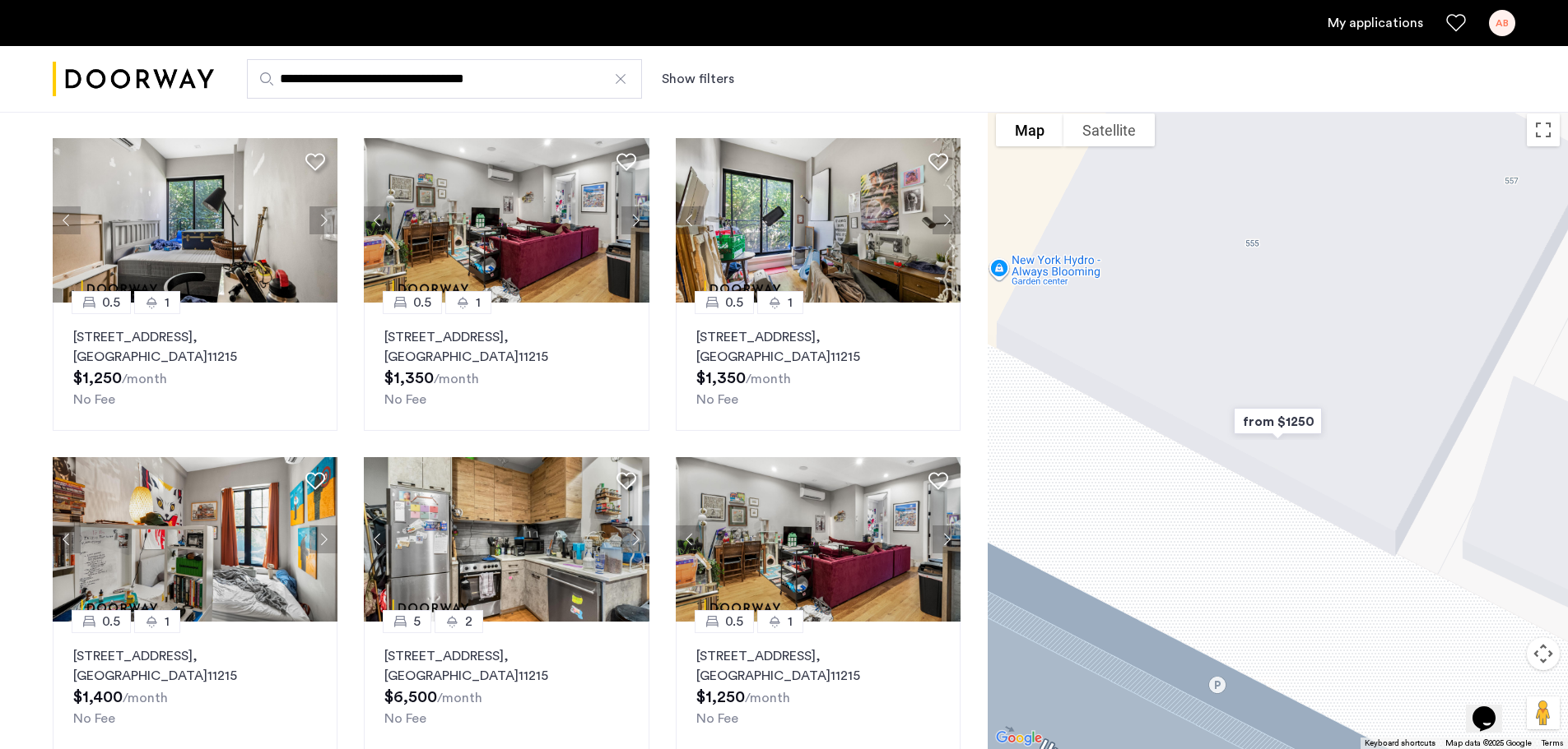
scroll to position [82, 0]
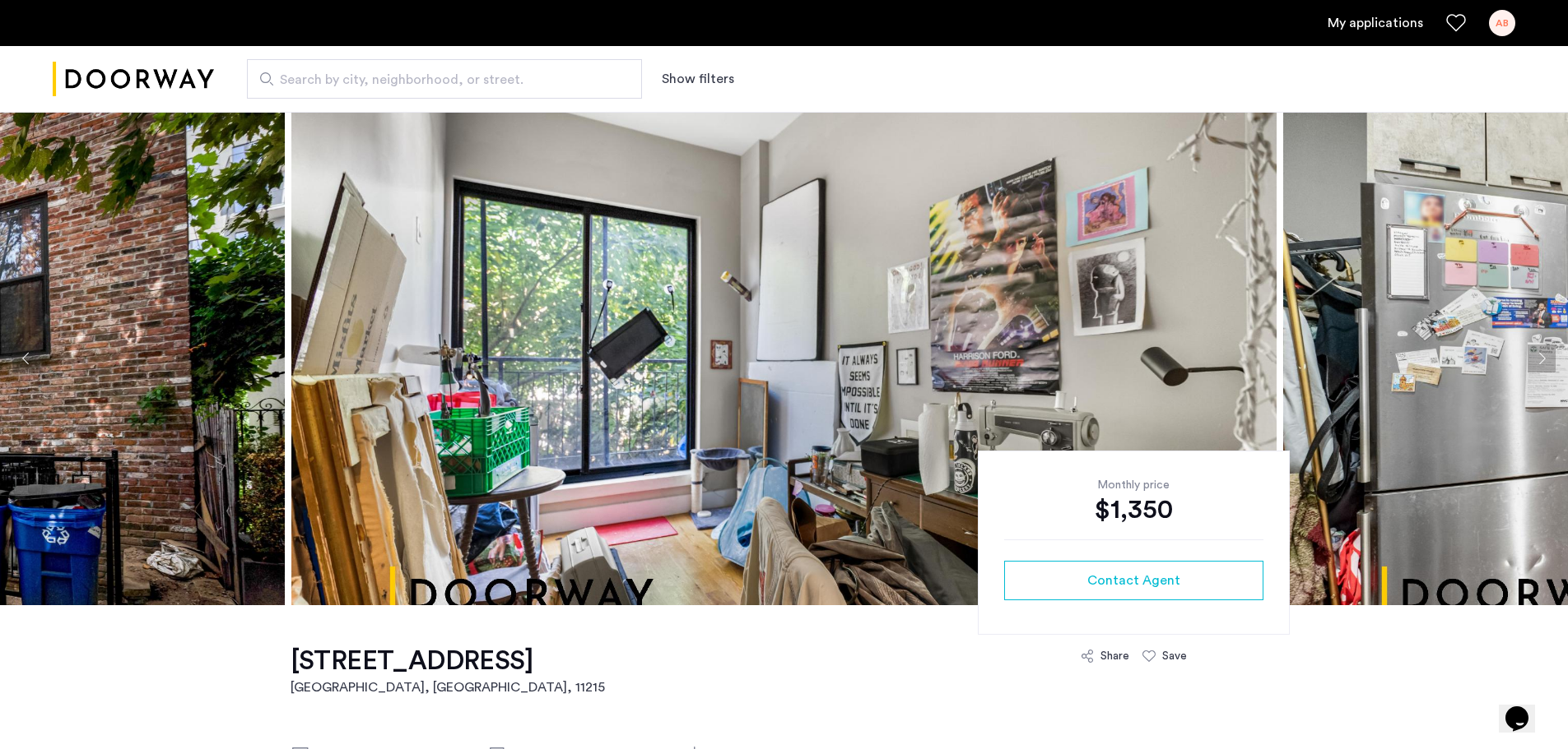
click at [1538, 359] on button "Next apartment" at bounding box center [1542, 359] width 28 height 28
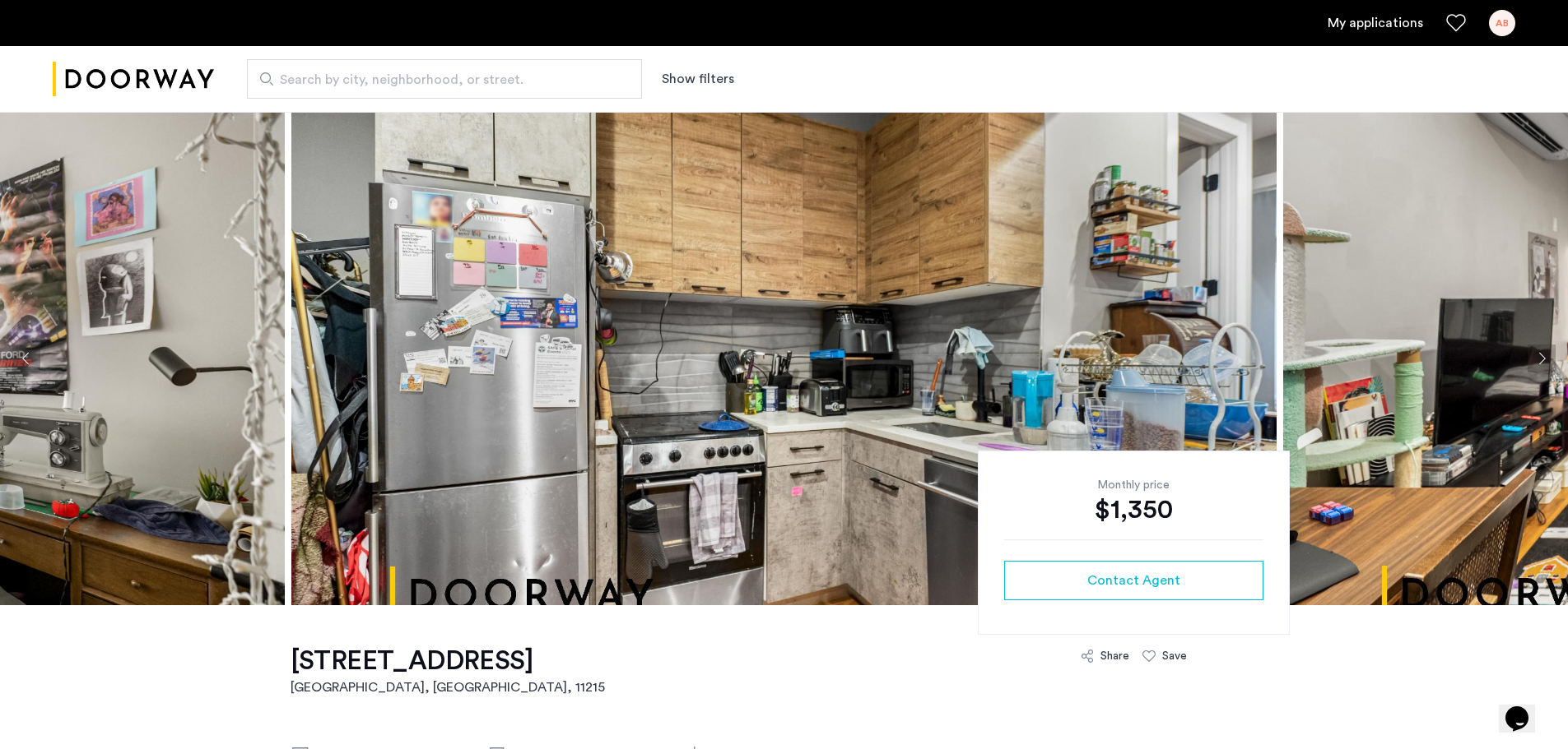
click at [1538, 359] on button "Next apartment" at bounding box center [1542, 359] width 28 height 28
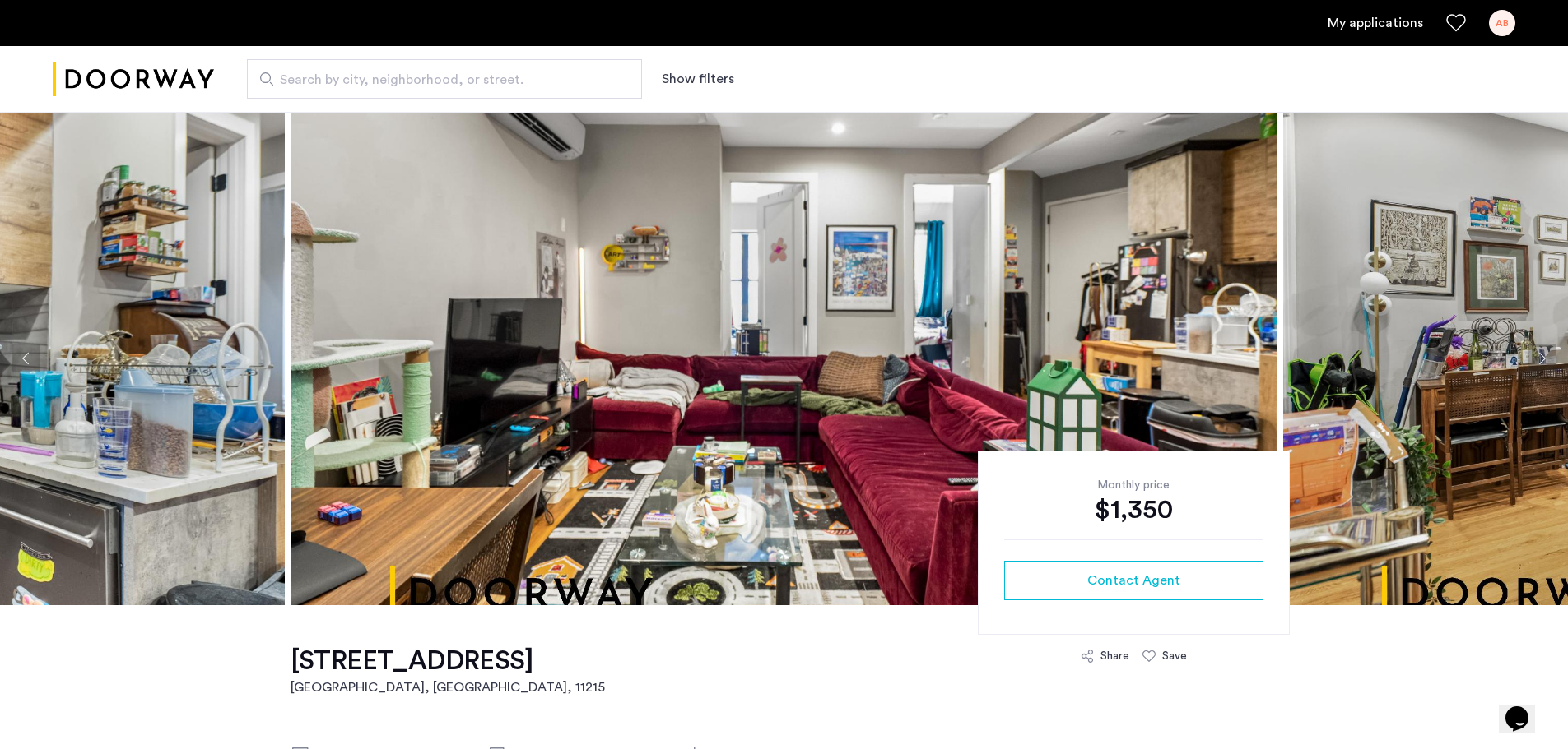
click at [1538, 359] on button "Next apartment" at bounding box center [1542, 359] width 28 height 28
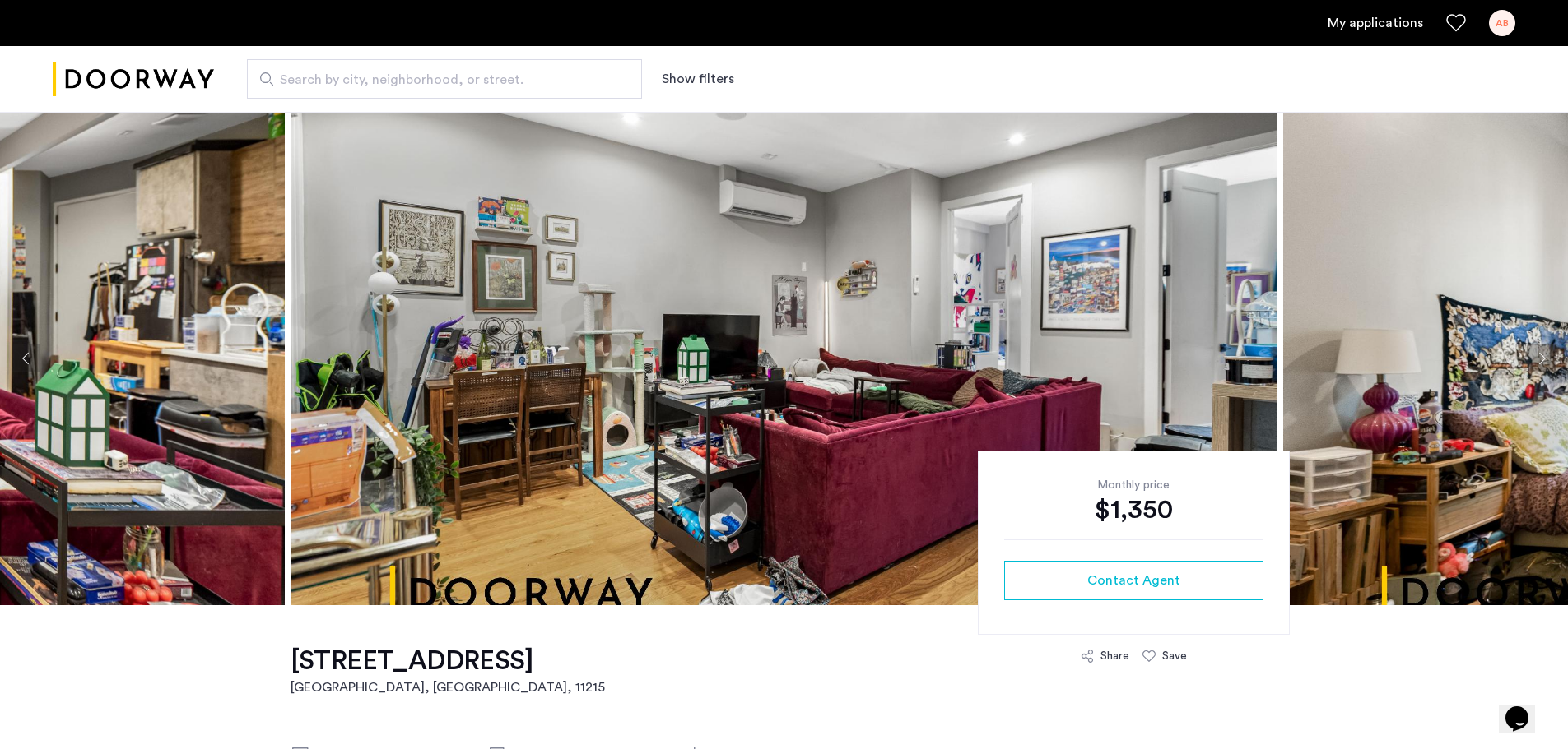
click at [1538, 359] on button "Next apartment" at bounding box center [1542, 359] width 28 height 28
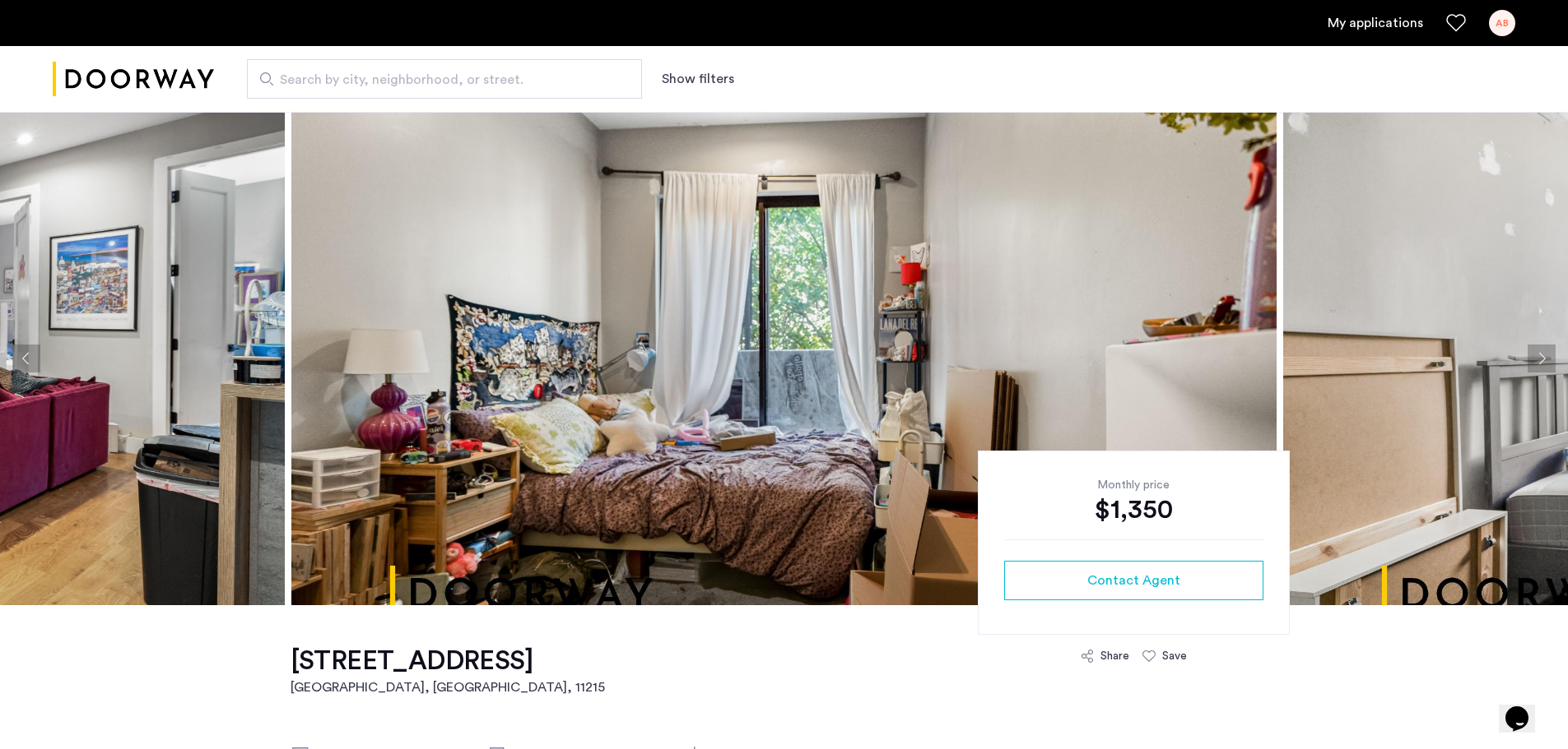
click at [1538, 359] on button "Next apartment" at bounding box center [1542, 359] width 28 height 28
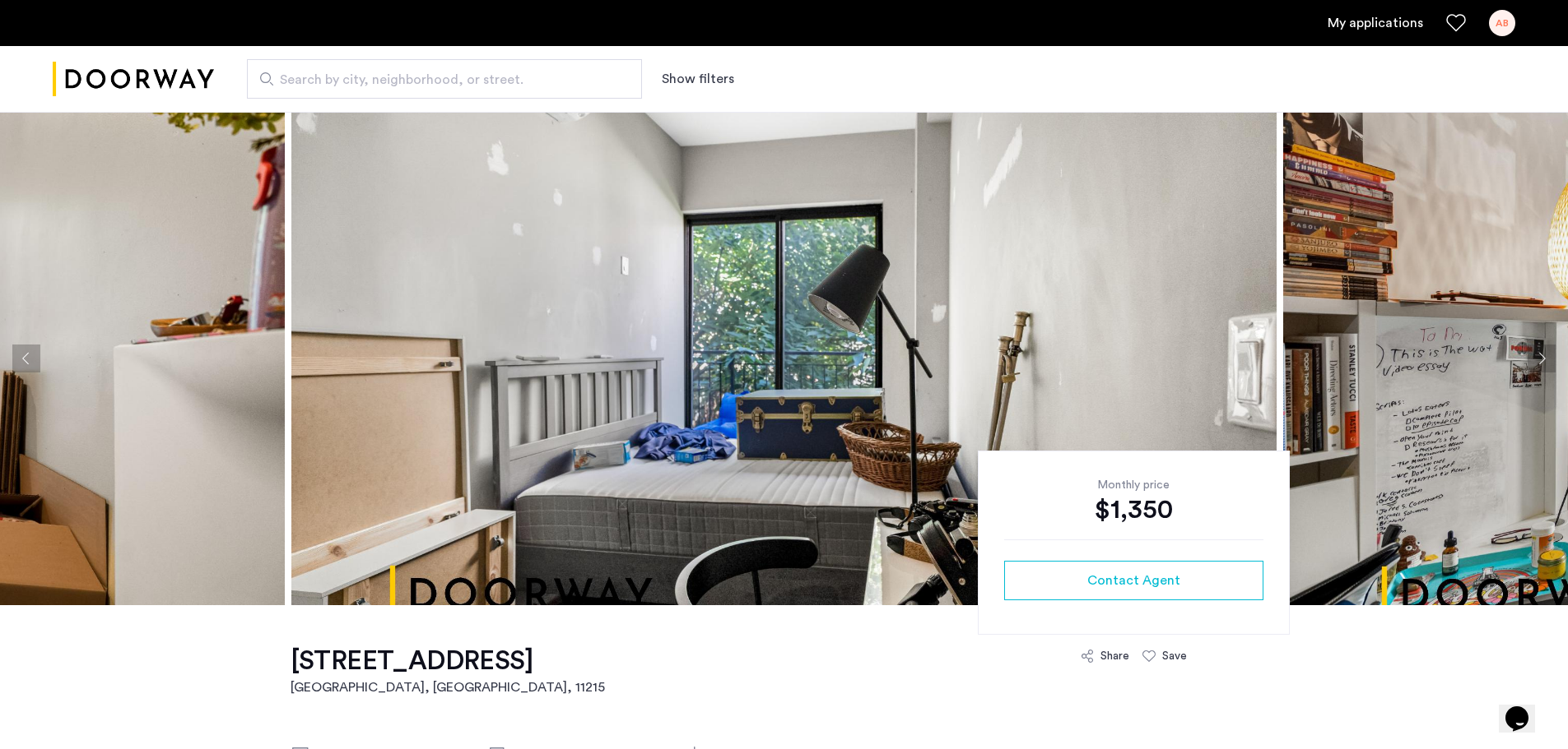
click at [1538, 359] on button "Next apartment" at bounding box center [1542, 359] width 28 height 28
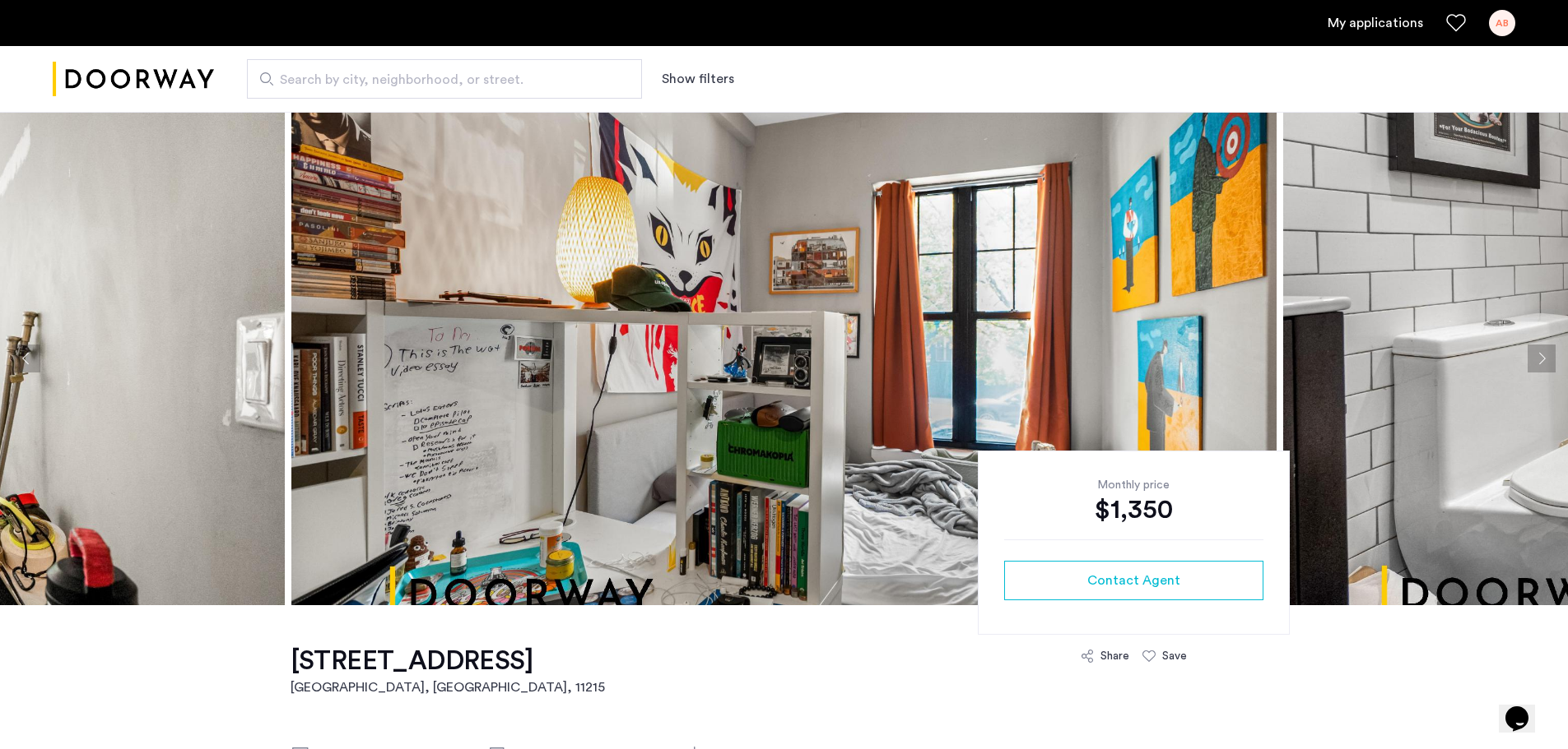
click at [1538, 359] on button "Next apartment" at bounding box center [1542, 359] width 28 height 28
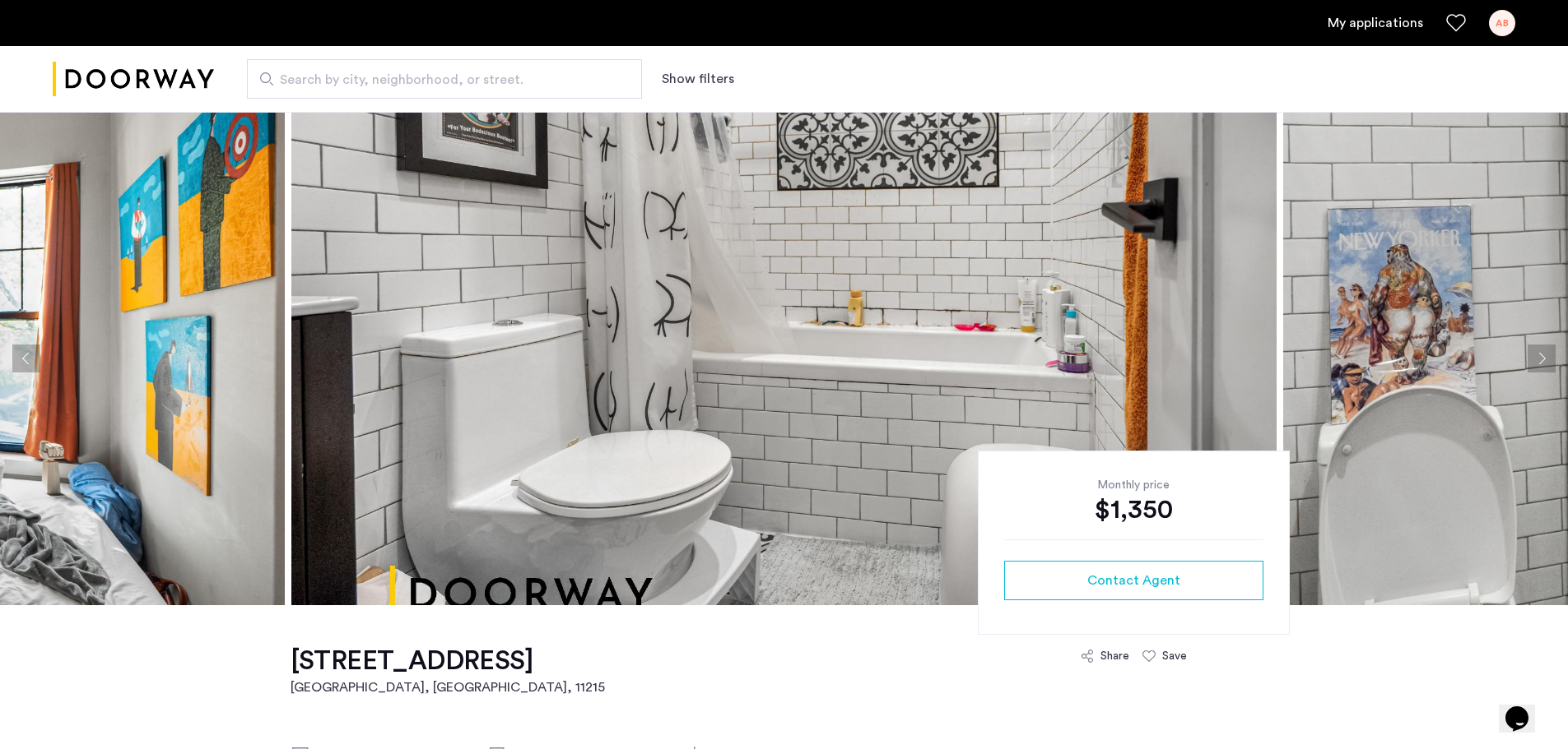
click at [1538, 359] on button "Next apartment" at bounding box center [1542, 359] width 28 height 28
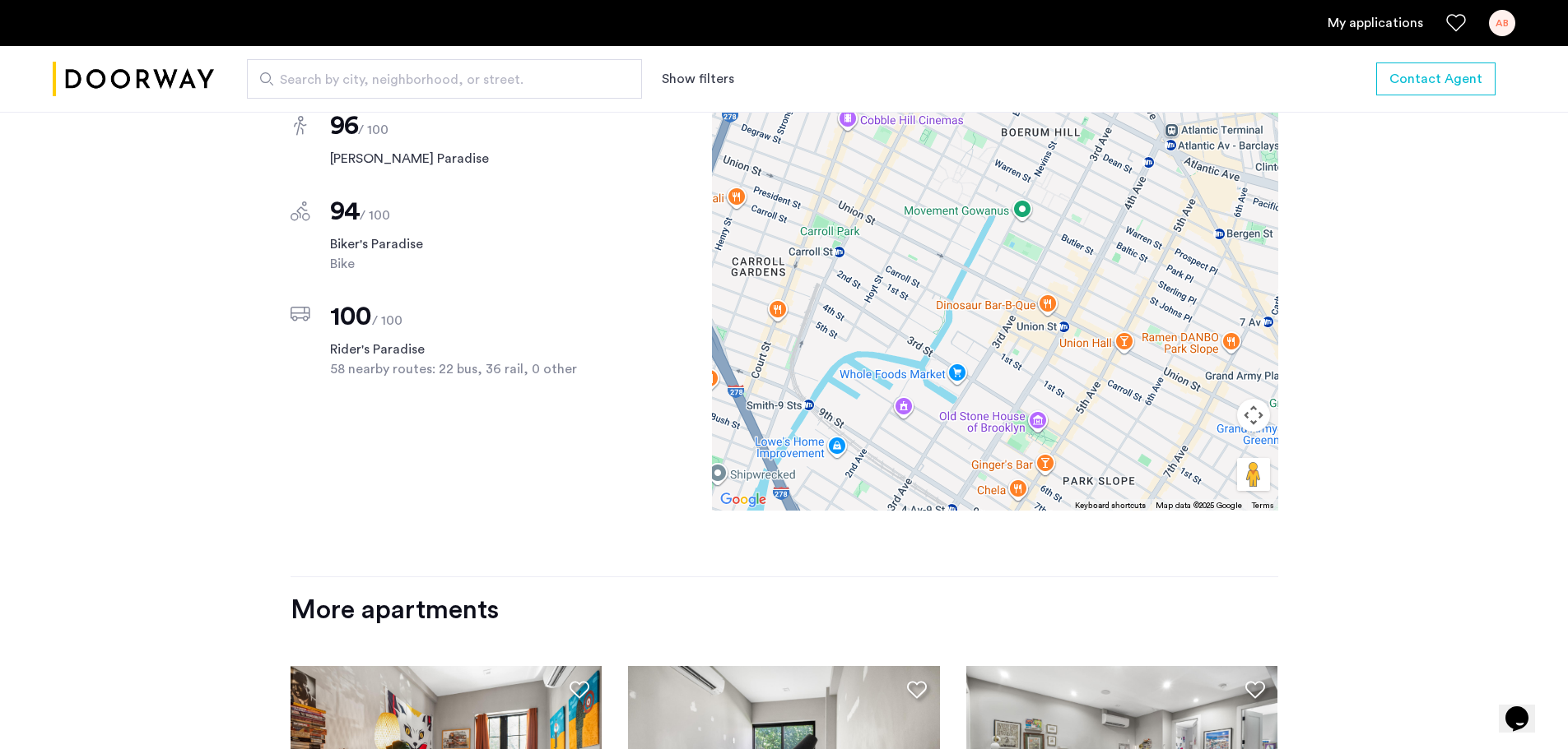
scroll to position [1725, 0]
